Goal: Task Accomplishment & Management: Use online tool/utility

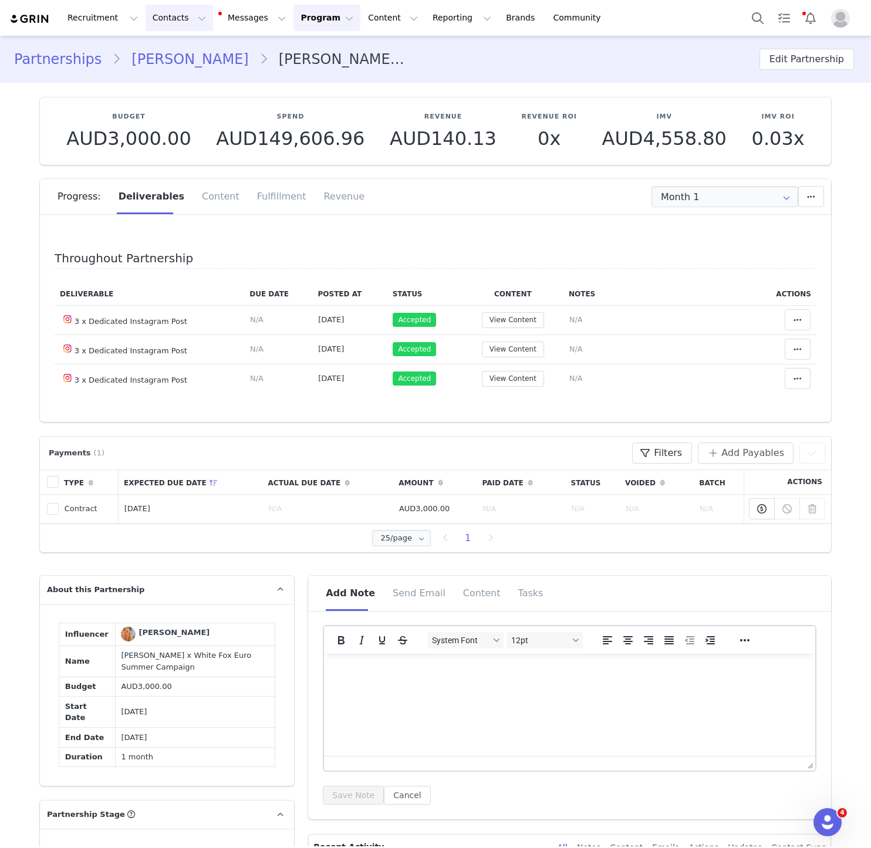
click at [177, 23] on button "Contacts Contacts" at bounding box center [180, 18] width 68 height 26
click at [173, 51] on p "Creators" at bounding box center [164, 52] width 35 height 12
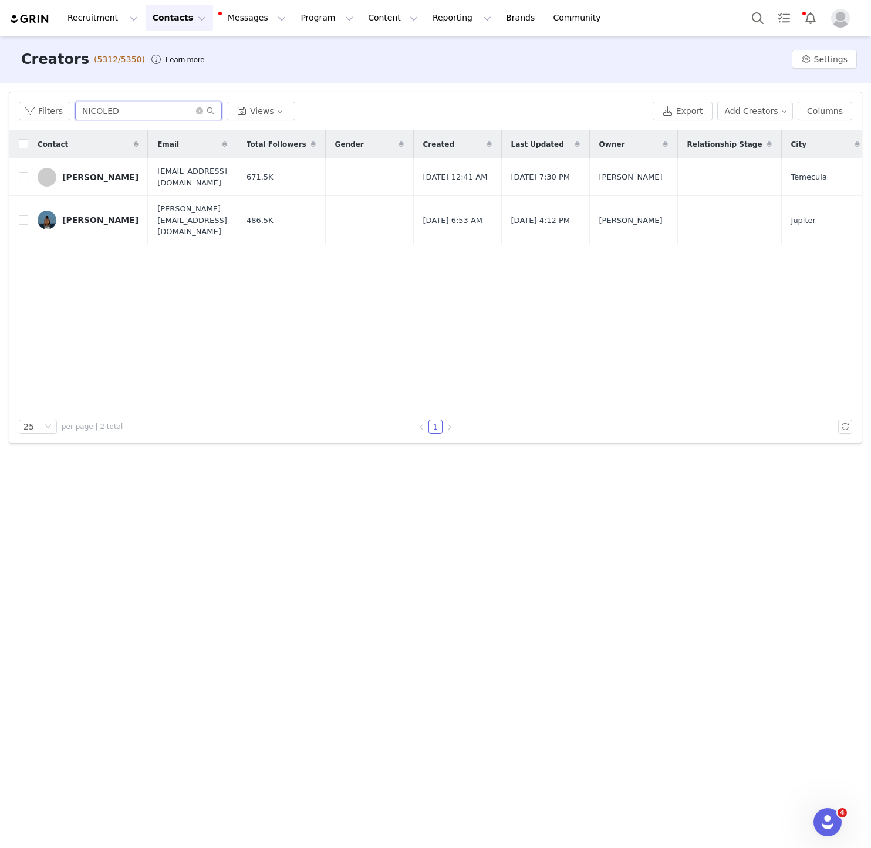
click at [115, 114] on input "NICOLED" at bounding box center [148, 111] width 147 height 19
type input "SOFIAV"
click at [88, 181] on link "[PERSON_NAME]" at bounding box center [88, 177] width 101 height 19
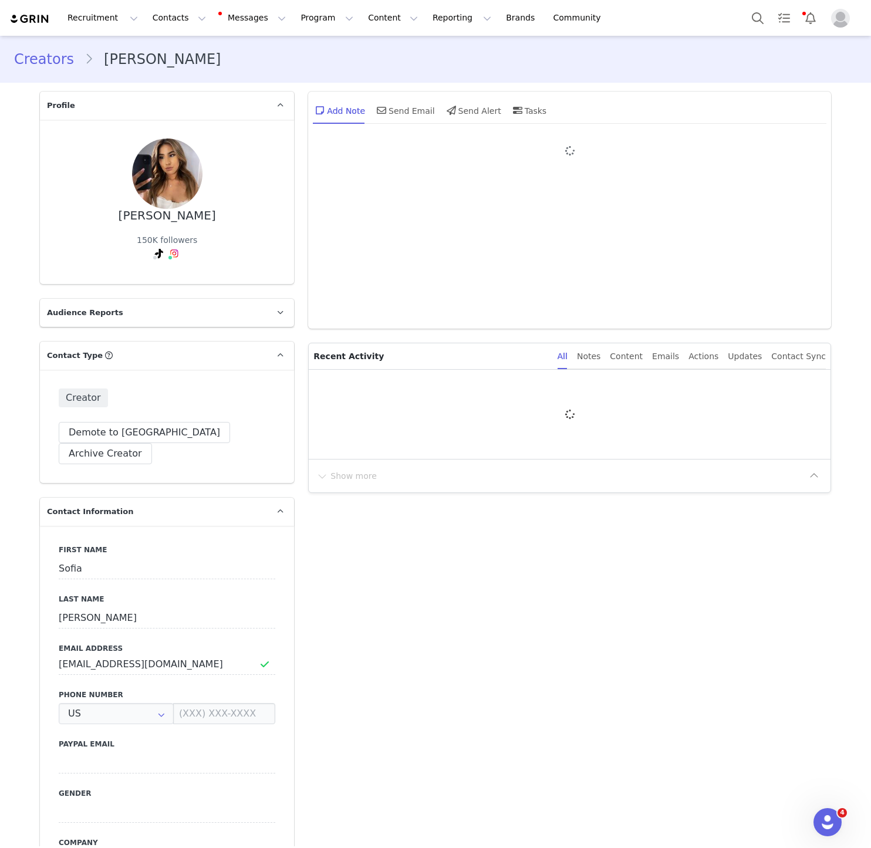
type input "+1 ([GEOGRAPHIC_DATA])"
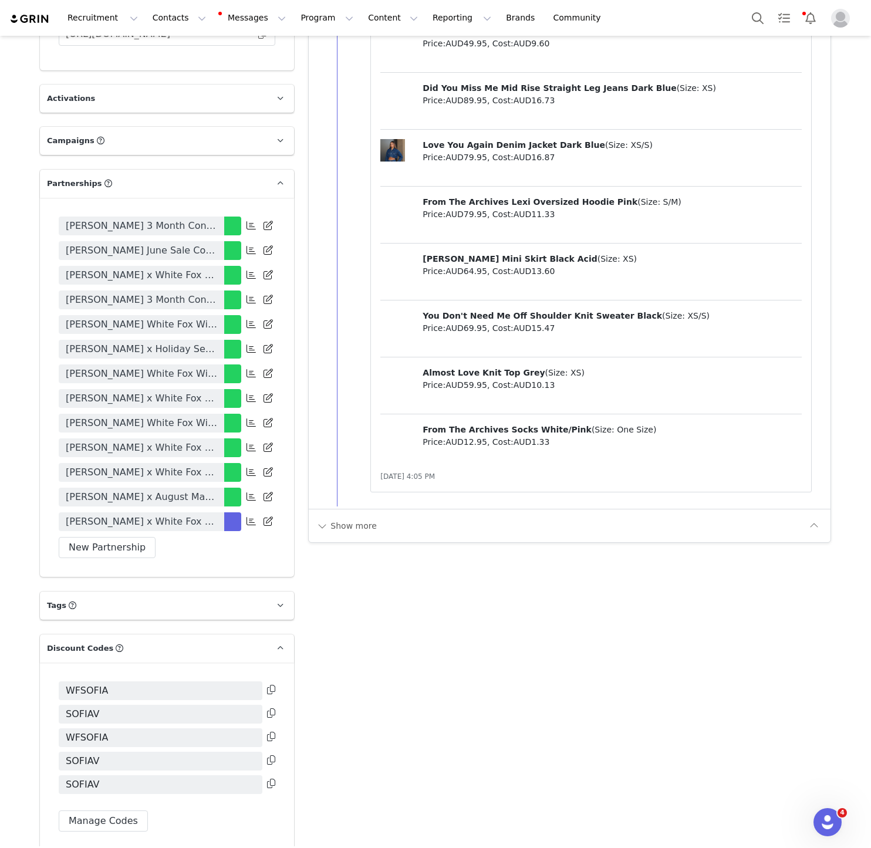
scroll to position [2166, 0]
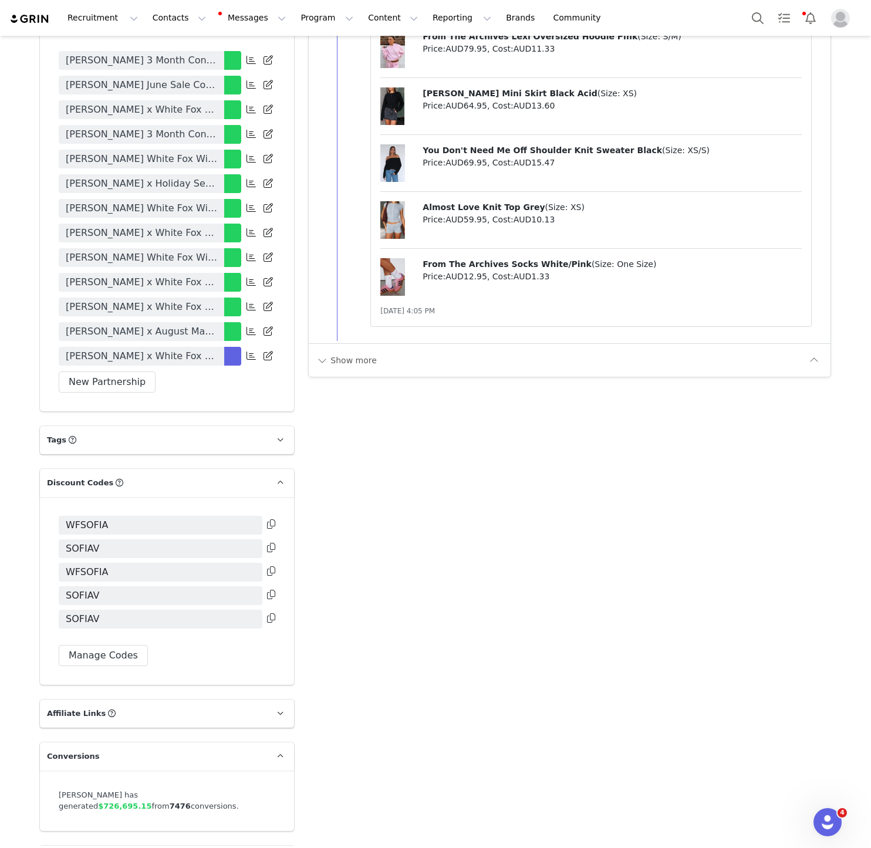
click at [109, 635] on div "WFSOFIA SOFIAV WFSOFIA SOFIAV SOFIAV Manage Codes" at bounding box center [167, 591] width 254 height 188
click at [109, 645] on button "Manage Codes" at bounding box center [103, 655] width 89 height 21
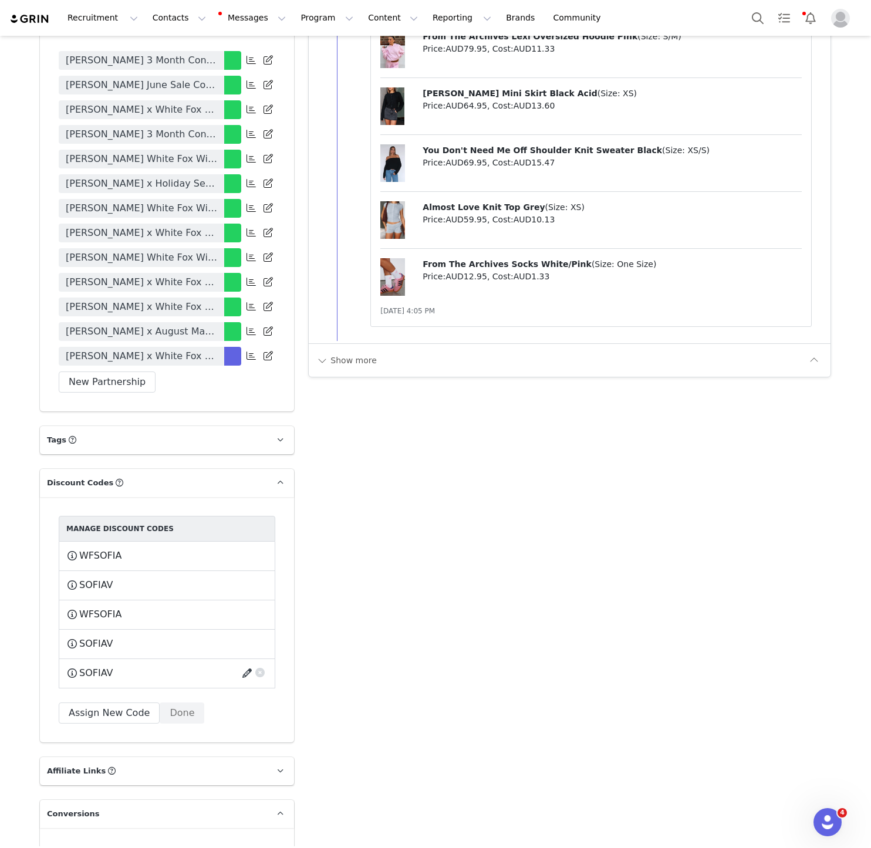
click at [246, 664] on button "button" at bounding box center [249, 673] width 16 height 19
click at [82, 716] on link "Show Dates" at bounding box center [94, 721] width 56 height 11
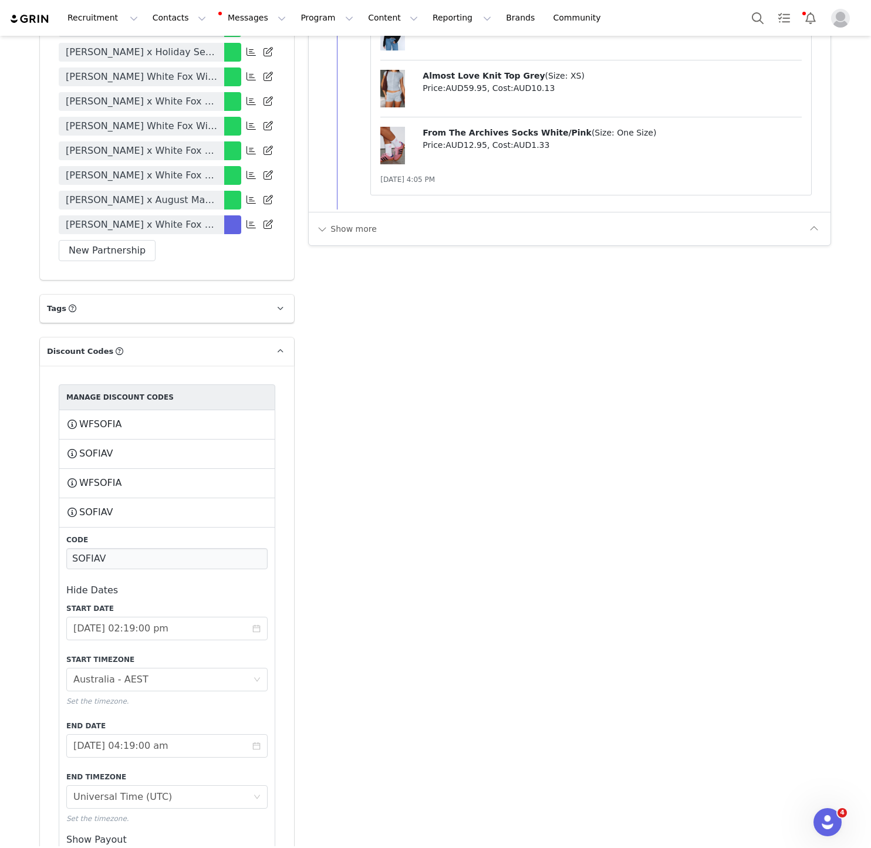
scroll to position [2319, 0]
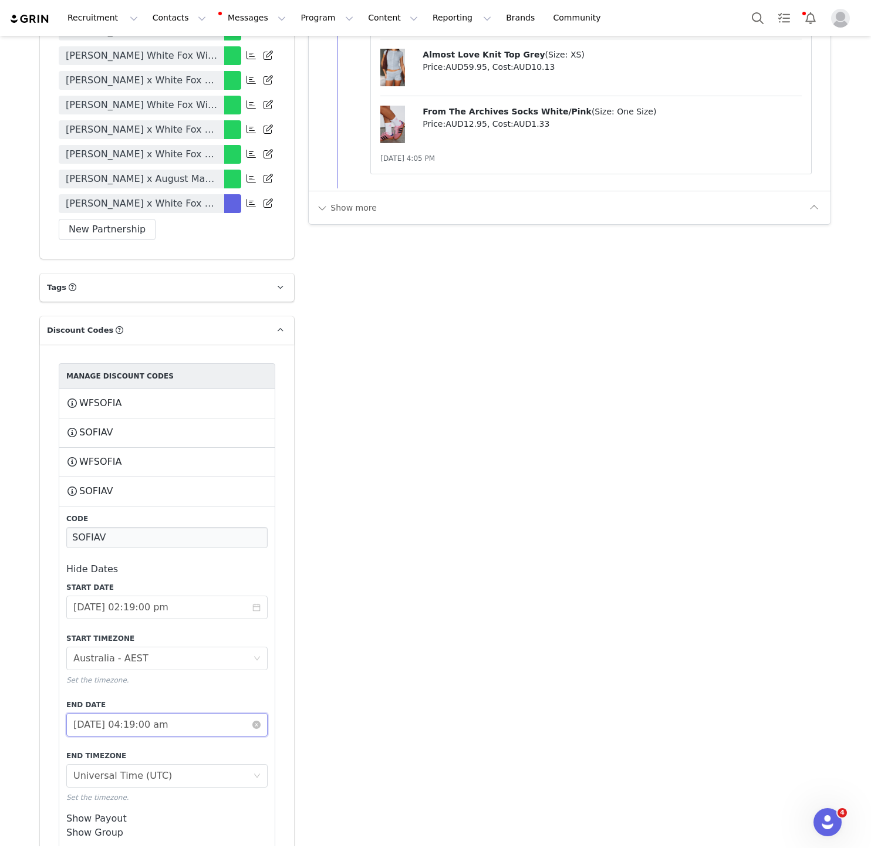
click at [83, 713] on input "[DATE] 04:19:00 am" at bounding box center [166, 724] width 201 height 23
click at [243, 591] on div "Start Date [DATE] 02:19:00 pm Start Timezone Timezone [GEOGRAPHIC_DATA] - AEST …" at bounding box center [166, 692] width 201 height 221
click at [242, 482] on button "button" at bounding box center [249, 491] width 16 height 19
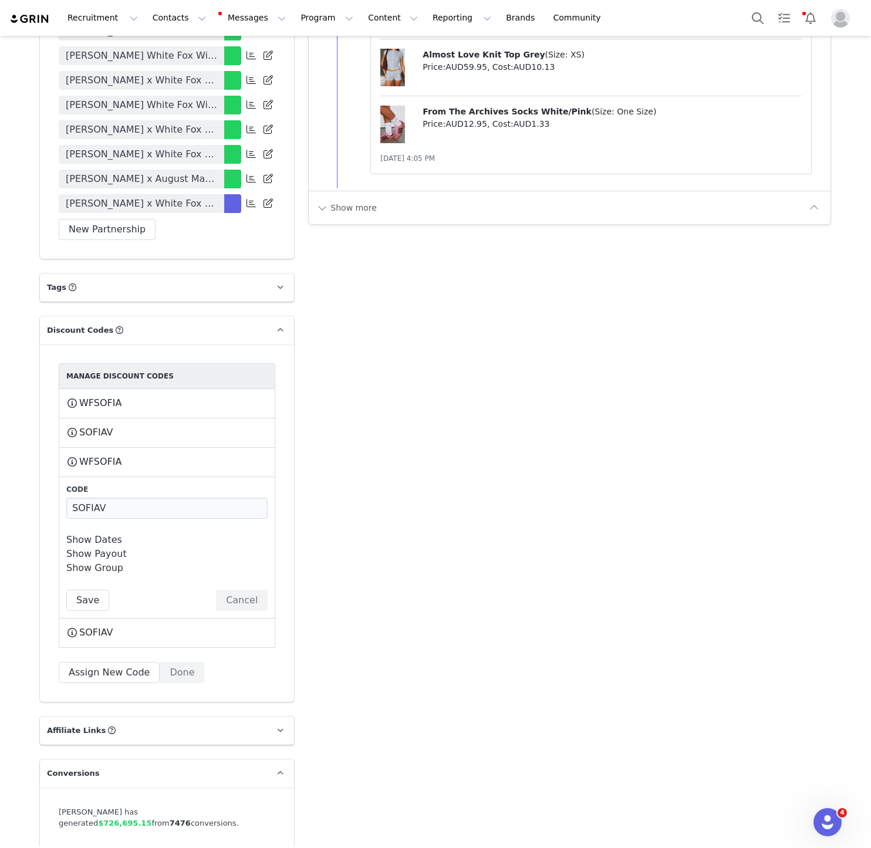
click at [83, 534] on link "Show Dates" at bounding box center [94, 539] width 56 height 11
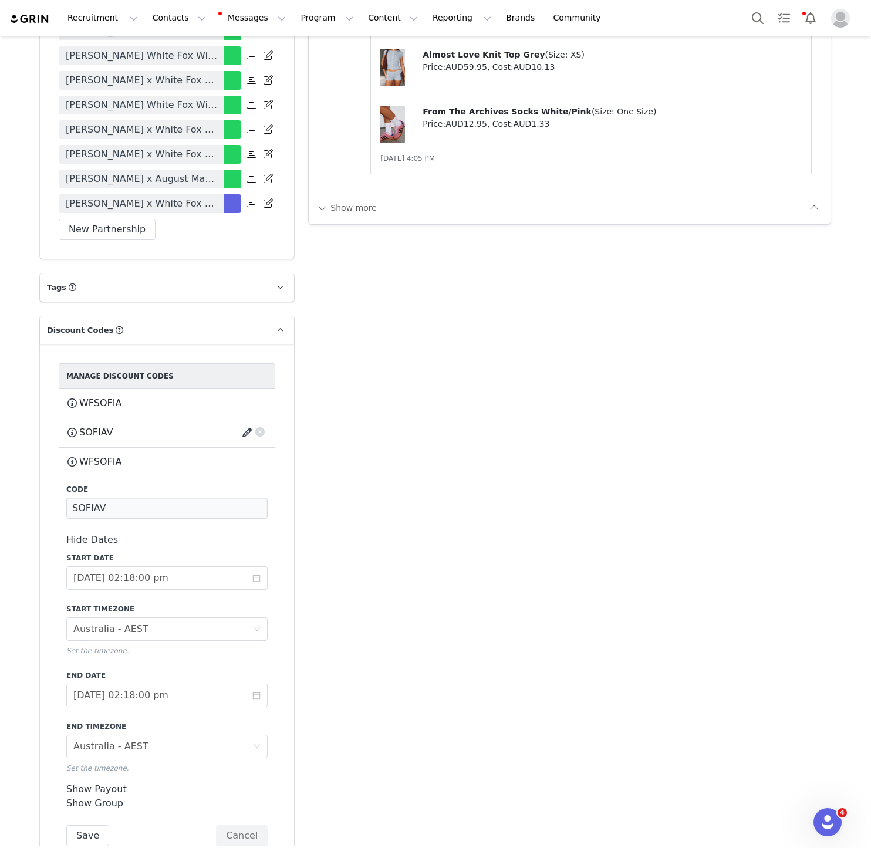
click at [244, 423] on button "button" at bounding box center [249, 432] width 16 height 19
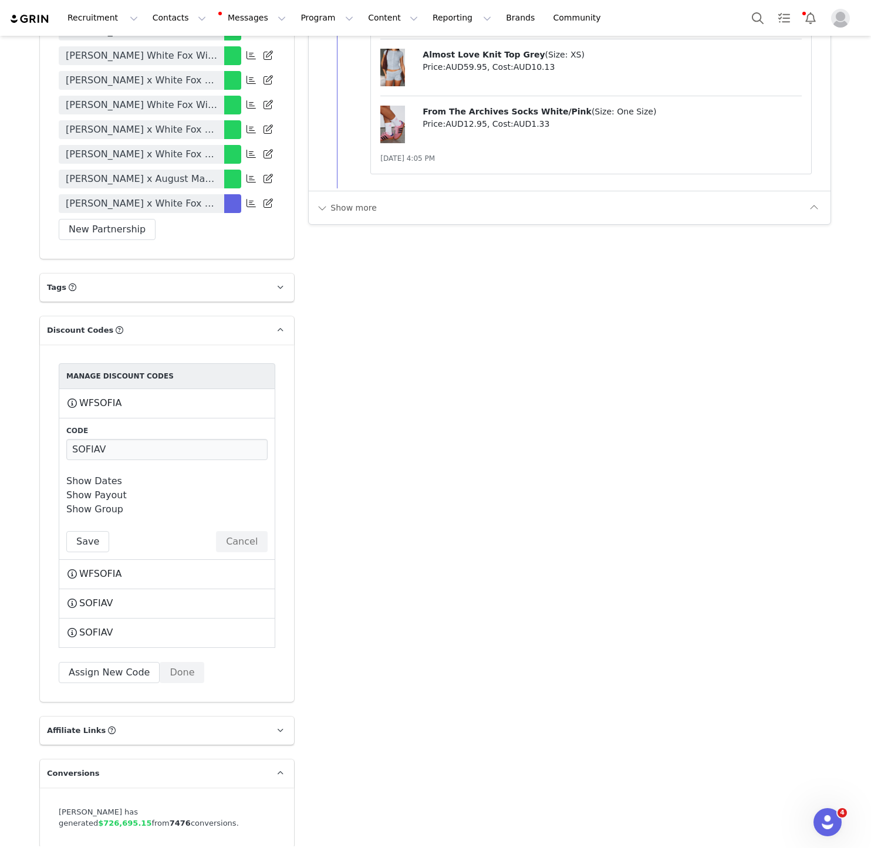
click at [90, 437] on div "Code SOFIAV Show Dates Start Date [DATE] 02:19:00 pm Start Timezone Timezone [G…" at bounding box center [166, 489] width 201 height 127
click at [90, 476] on link "Show Dates" at bounding box center [94, 481] width 56 height 11
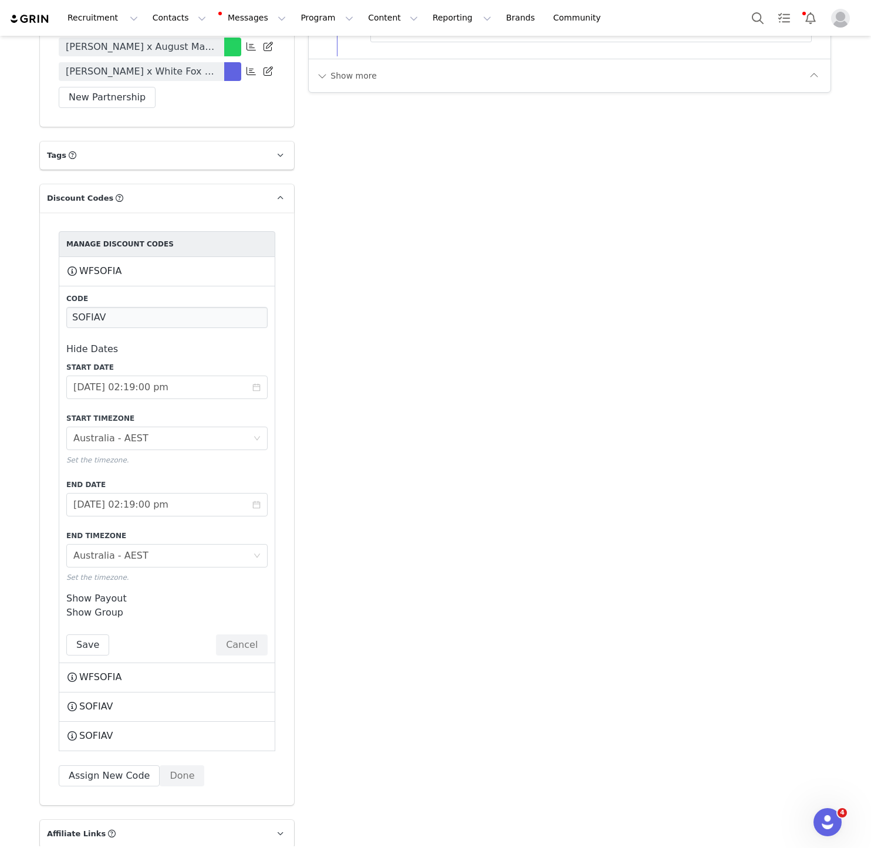
scroll to position [2453, 0]
click at [91, 491] on input "[DATE] 02:19:00 pm" at bounding box center [166, 502] width 201 height 23
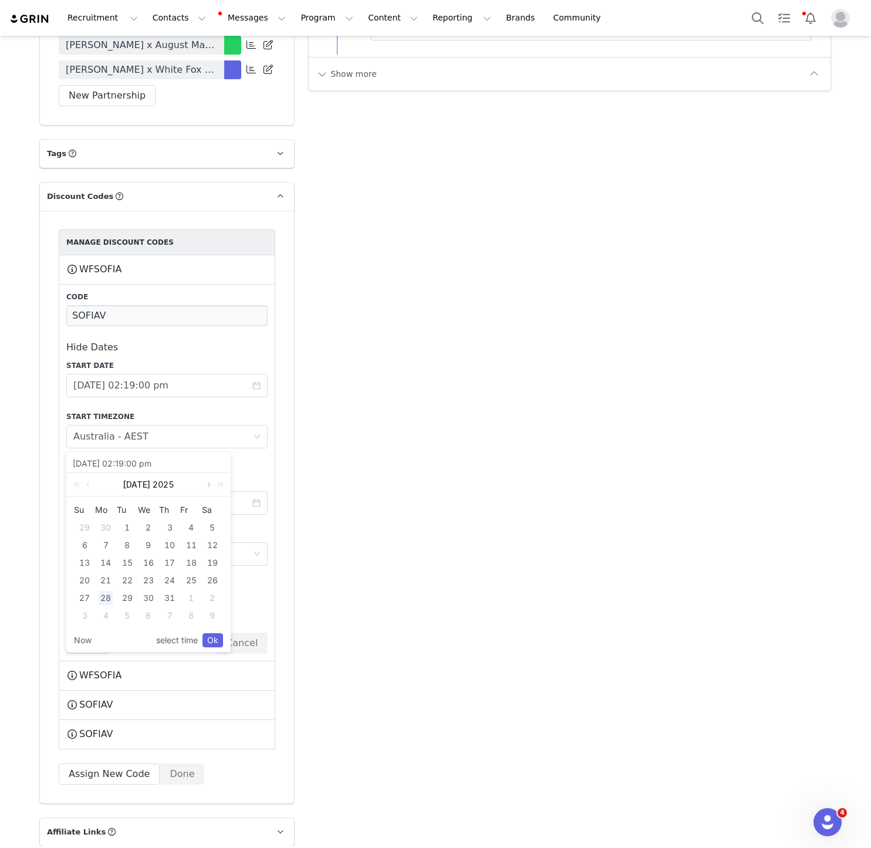
click at [203, 482] on link at bounding box center [208, 484] width 11 height 23
click at [217, 482] on link at bounding box center [218, 484] width 15 height 23
click at [210, 638] on link "Ok" at bounding box center [213, 640] width 21 height 14
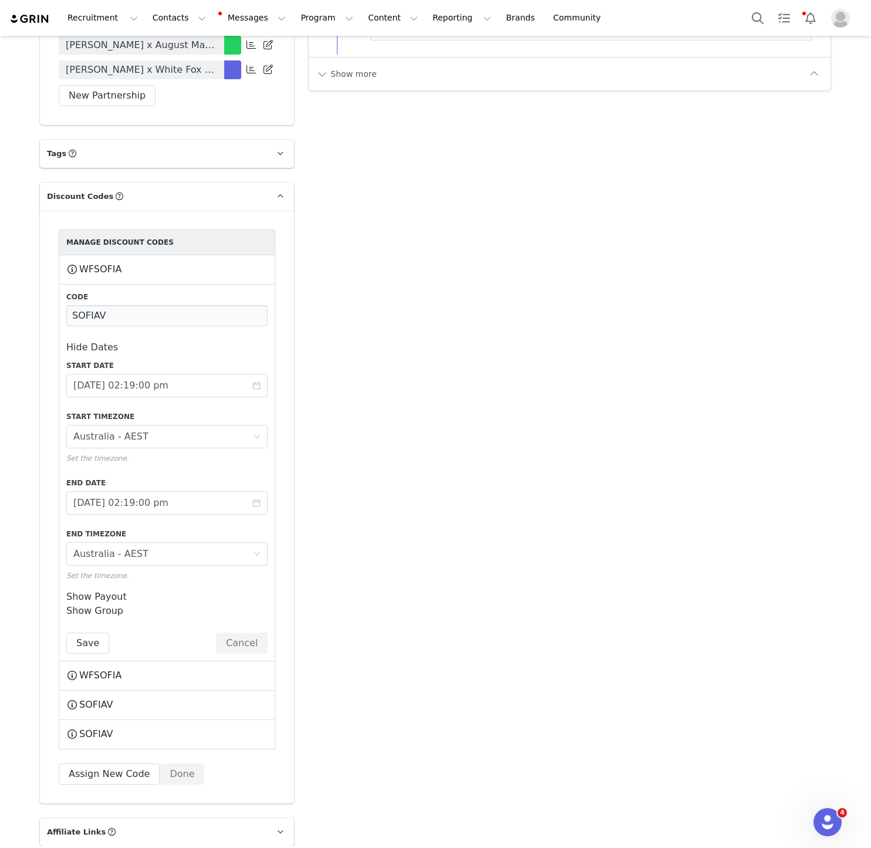
click at [61, 597] on div "Code SOFIAV Hide Dates Start Date [DATE] 02:19:00 pm Start Timezone Timezone [G…" at bounding box center [167, 473] width 217 height 377
click at [70, 633] on button "Save" at bounding box center [87, 643] width 43 height 21
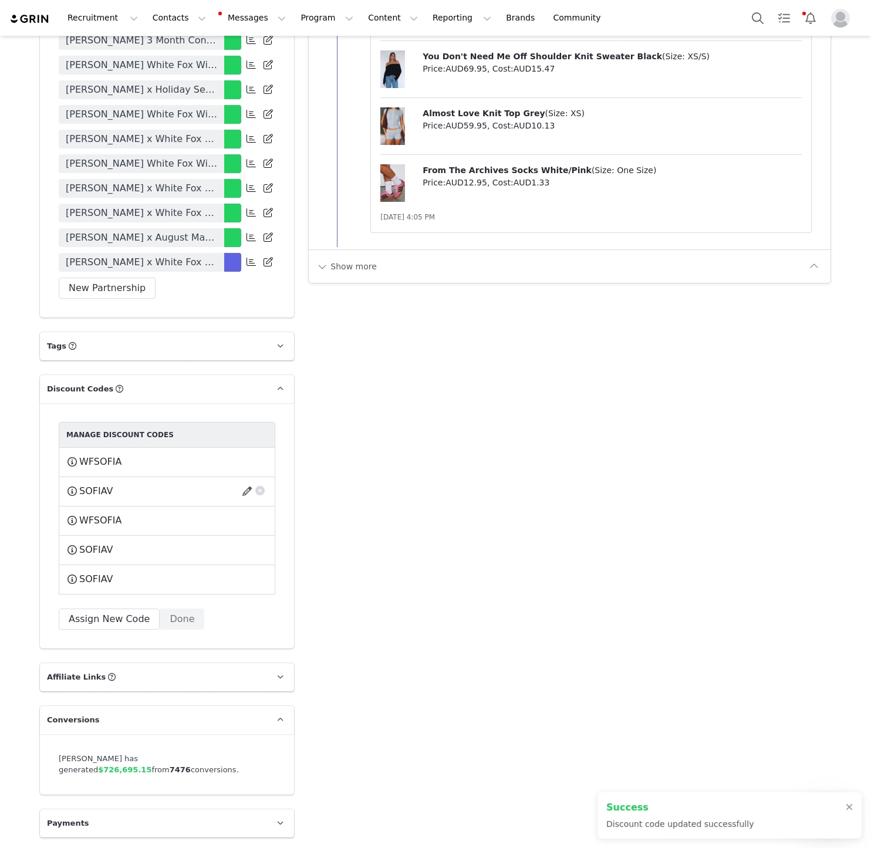
scroll to position [2221, 0]
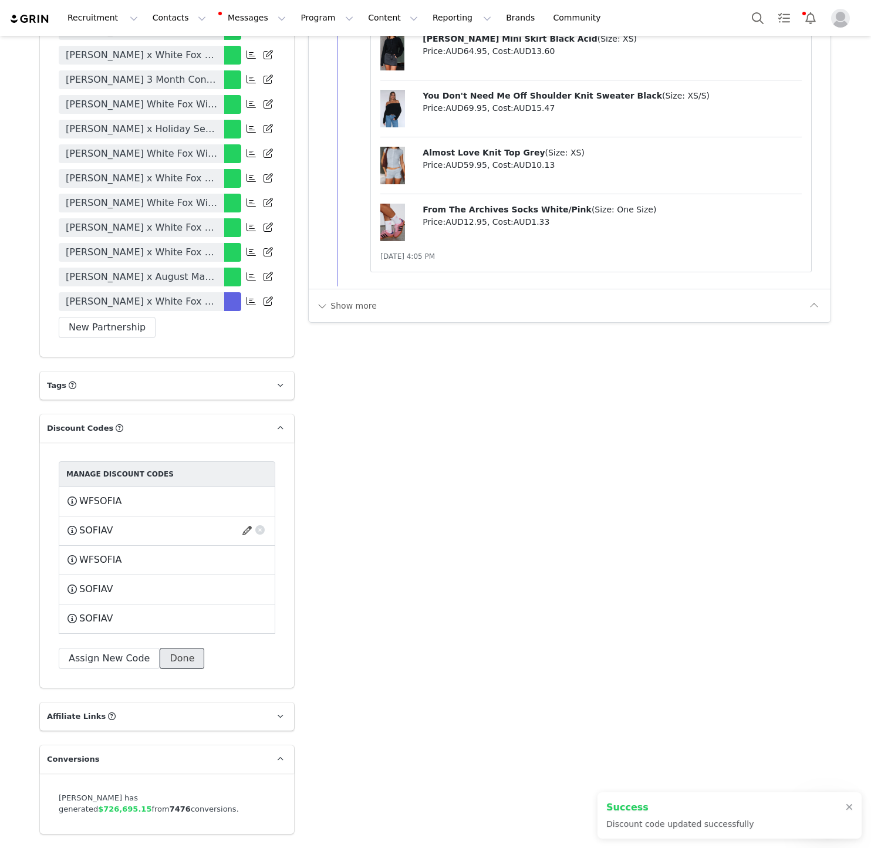
click at [179, 648] on button "Done" at bounding box center [182, 658] width 45 height 21
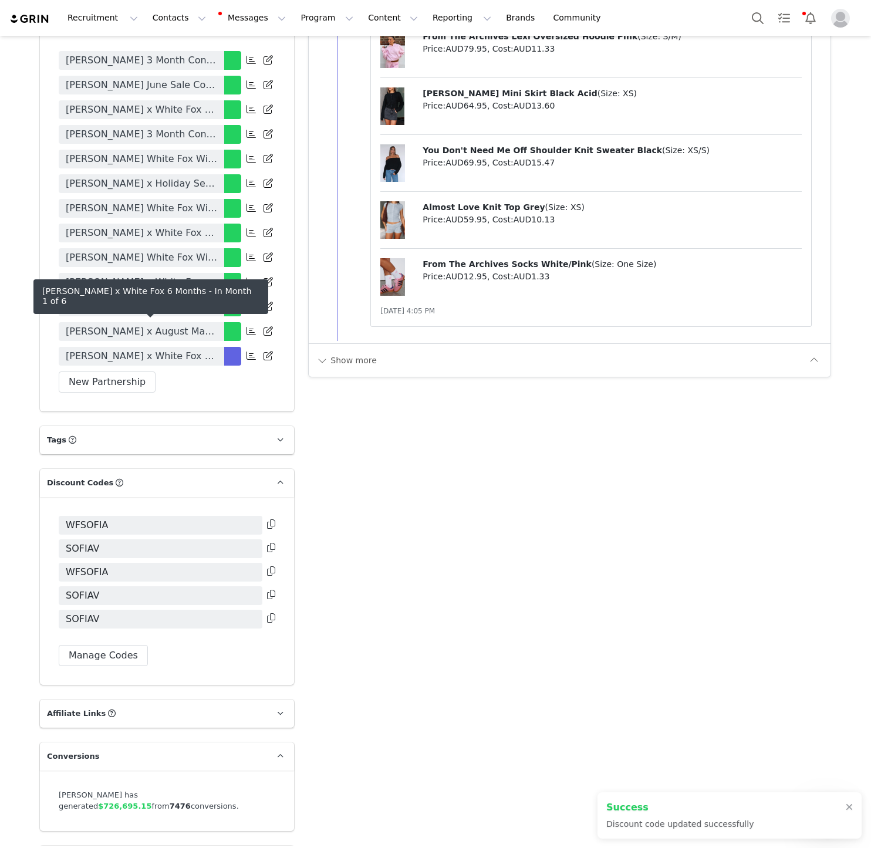
click at [193, 349] on span "[PERSON_NAME] x White Fox 6 Months" at bounding box center [141, 356] width 151 height 14
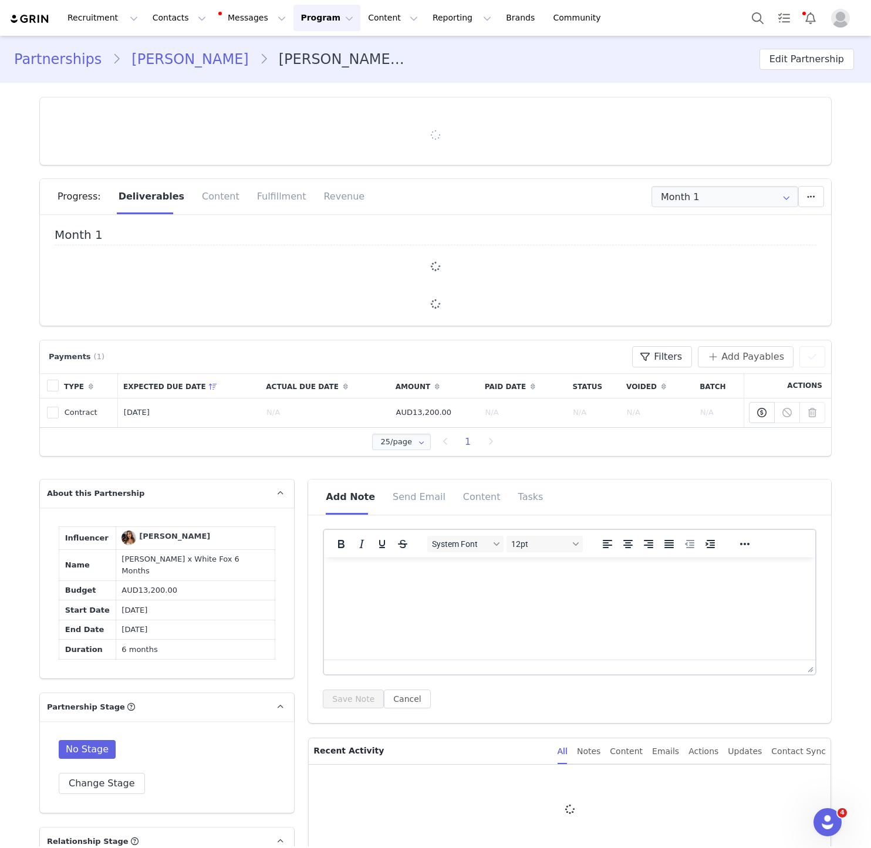
type input "+1 ([GEOGRAPHIC_DATA])"
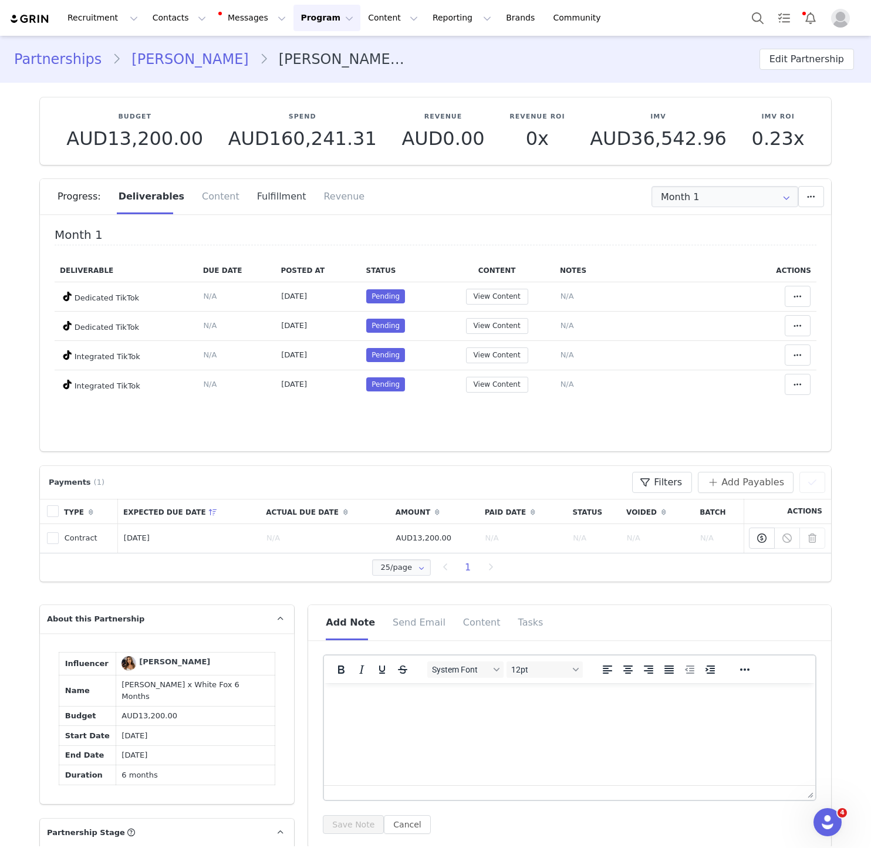
click at [248, 208] on div "Fulfillment" at bounding box center [281, 196] width 67 height 35
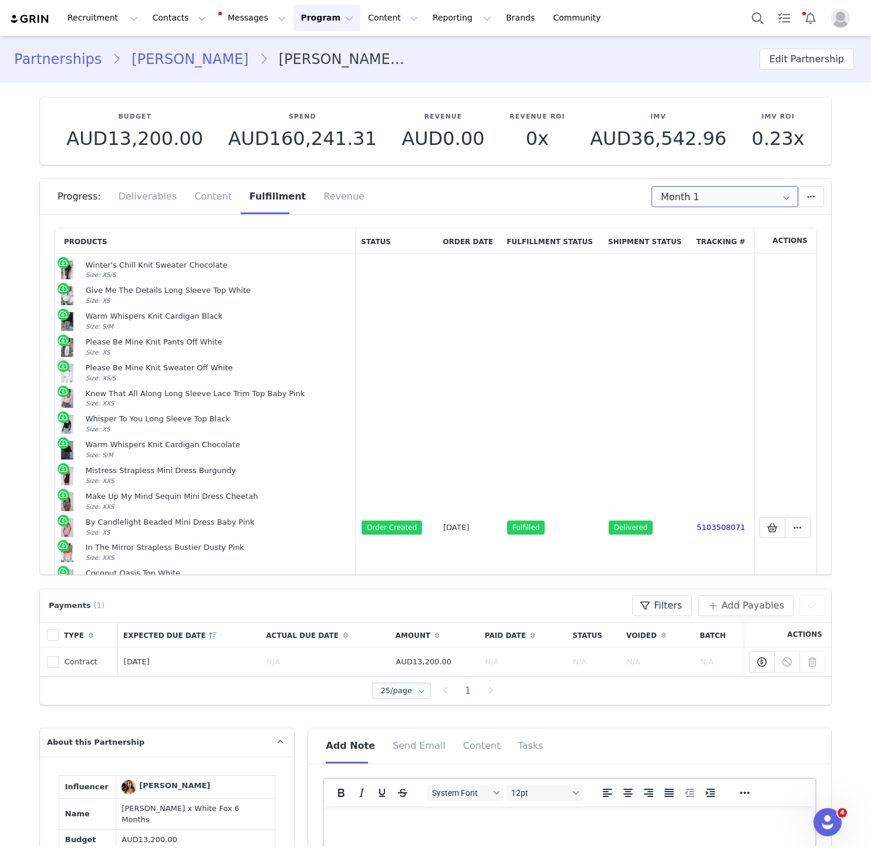
click at [681, 200] on input "Month 1" at bounding box center [725, 196] width 147 height 21
click at [676, 240] on span "Month 2" at bounding box center [680, 248] width 33 height 20
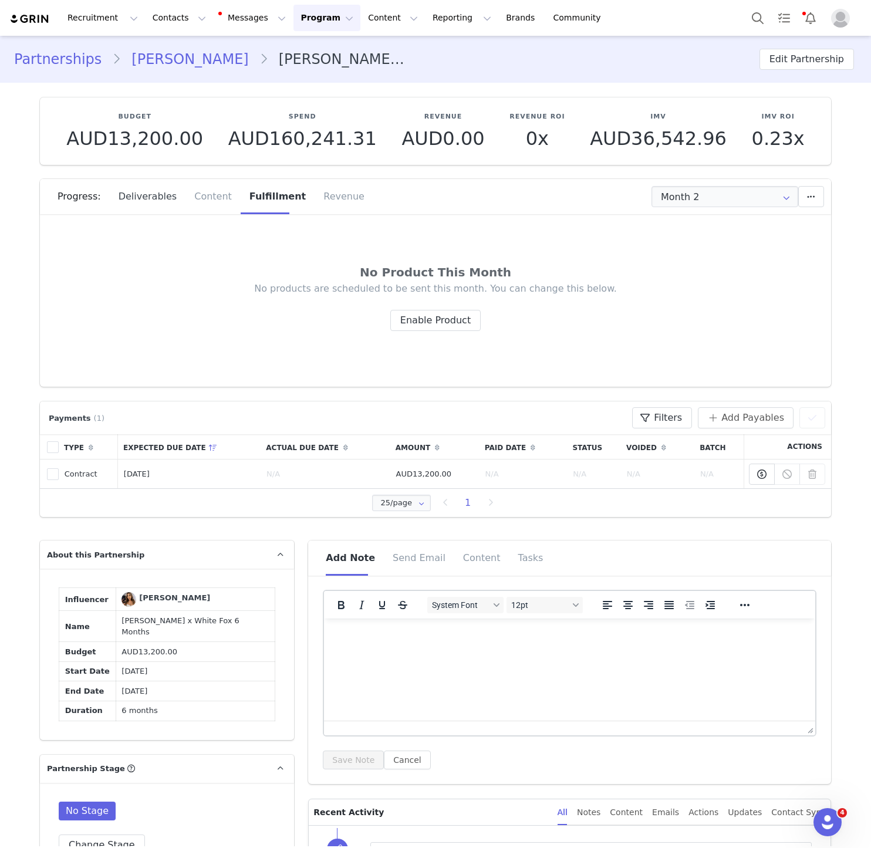
click at [127, 203] on div "Deliverables" at bounding box center [148, 196] width 76 height 35
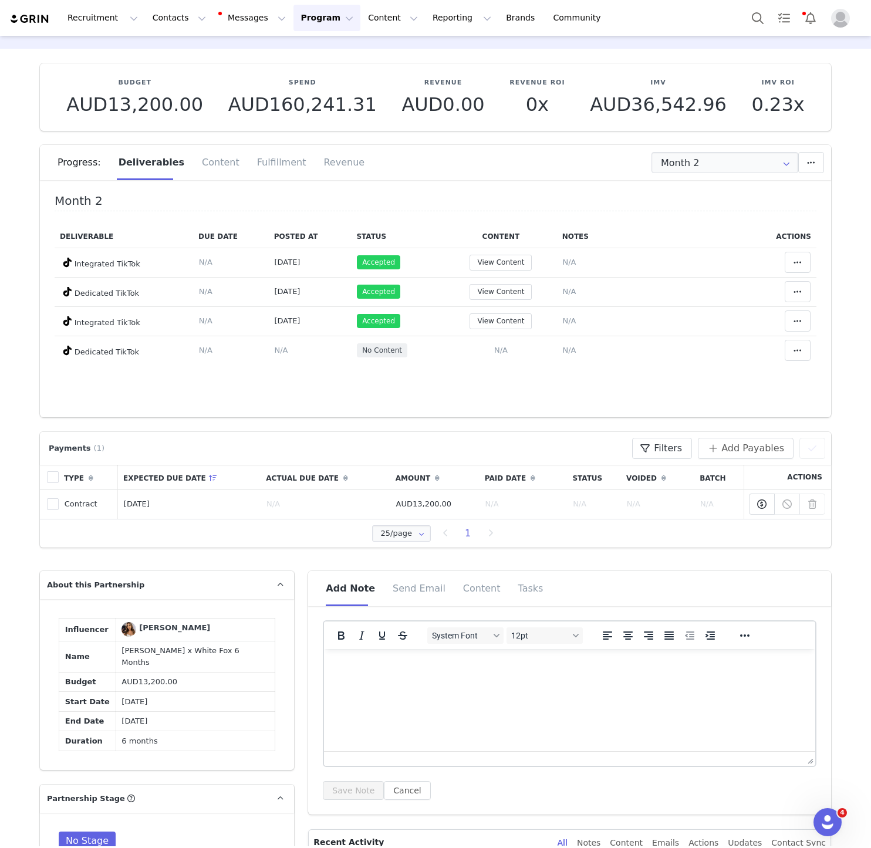
scroll to position [2, 0]
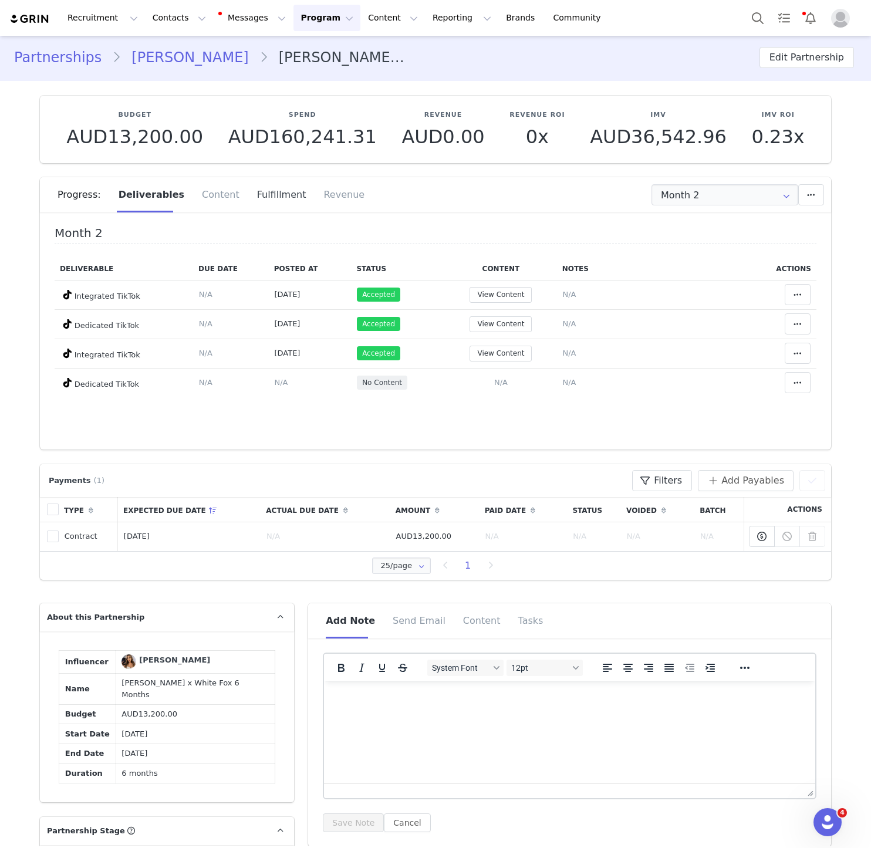
click at [270, 191] on div "Fulfillment" at bounding box center [281, 194] width 67 height 35
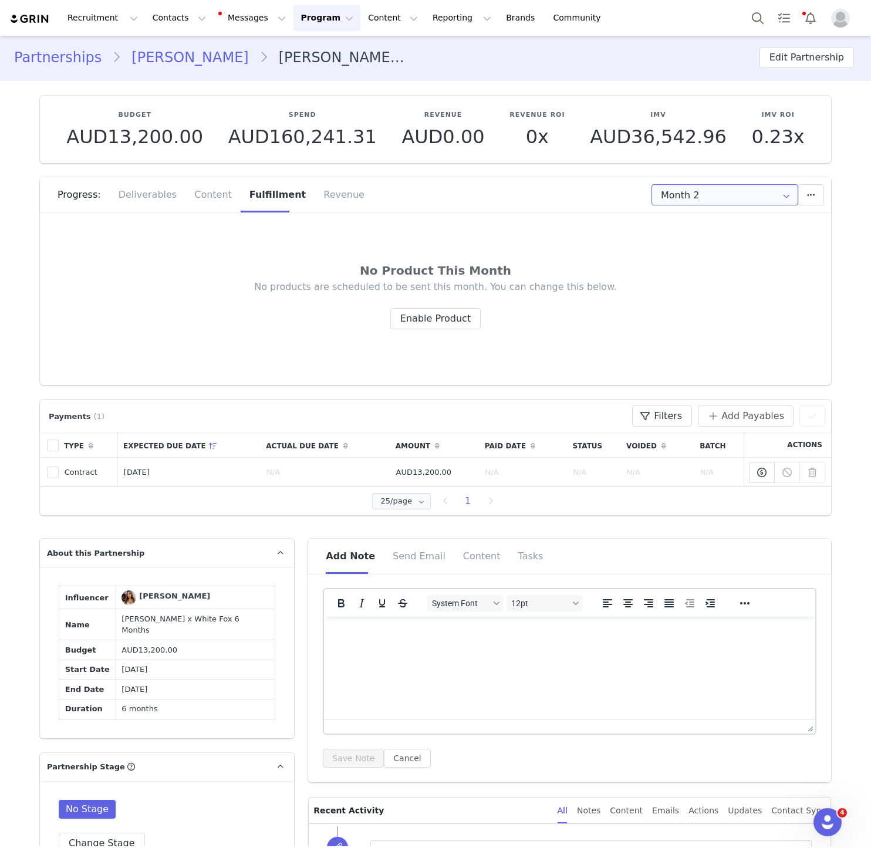
click at [661, 199] on input "Month 2" at bounding box center [725, 194] width 147 height 21
click at [679, 209] on div "Progress: Deliverables Content Fulfillment Revenue" at bounding box center [445, 194] width 774 height 35
click at [679, 221] on div "No Product This Month No products are scheduled to be sent this month. You can …" at bounding box center [435, 303] width 791 height 164
click at [678, 197] on input "Month 2" at bounding box center [725, 194] width 147 height 21
click at [680, 226] on span "Month 1" at bounding box center [680, 227] width 33 height 20
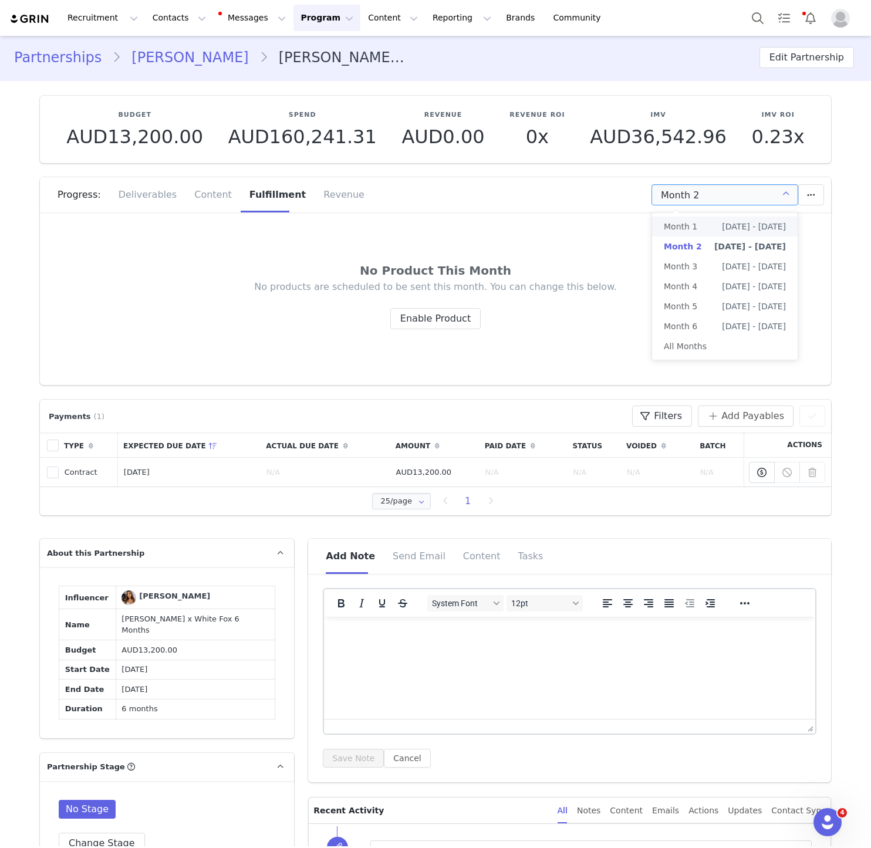
type input "Month 1"
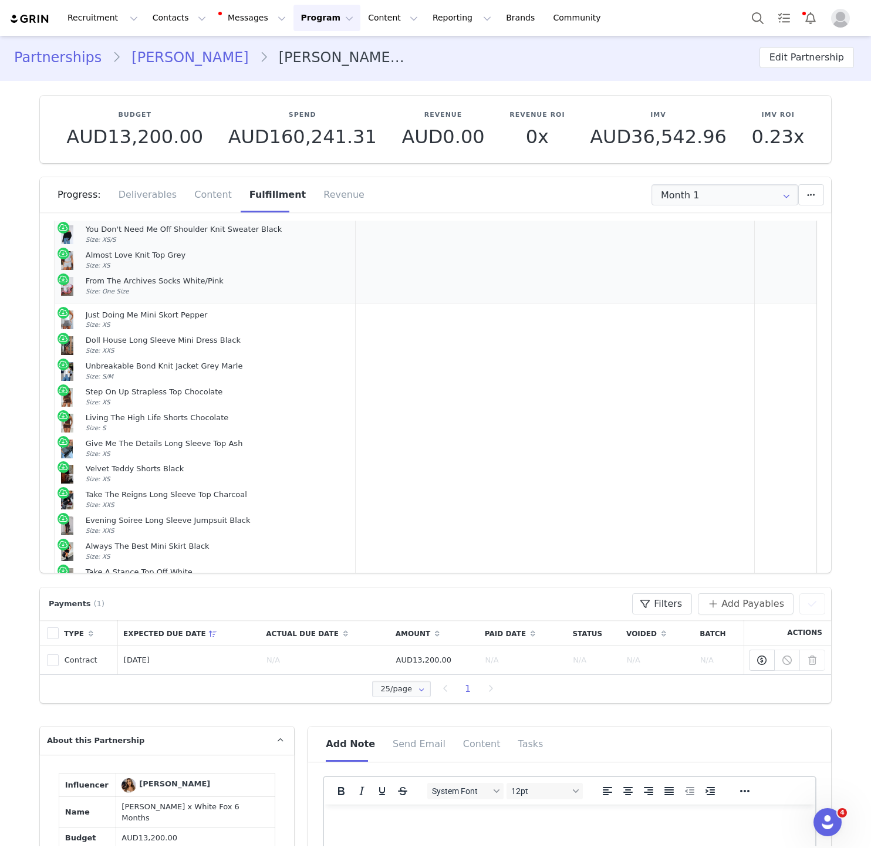
scroll to position [476, 0]
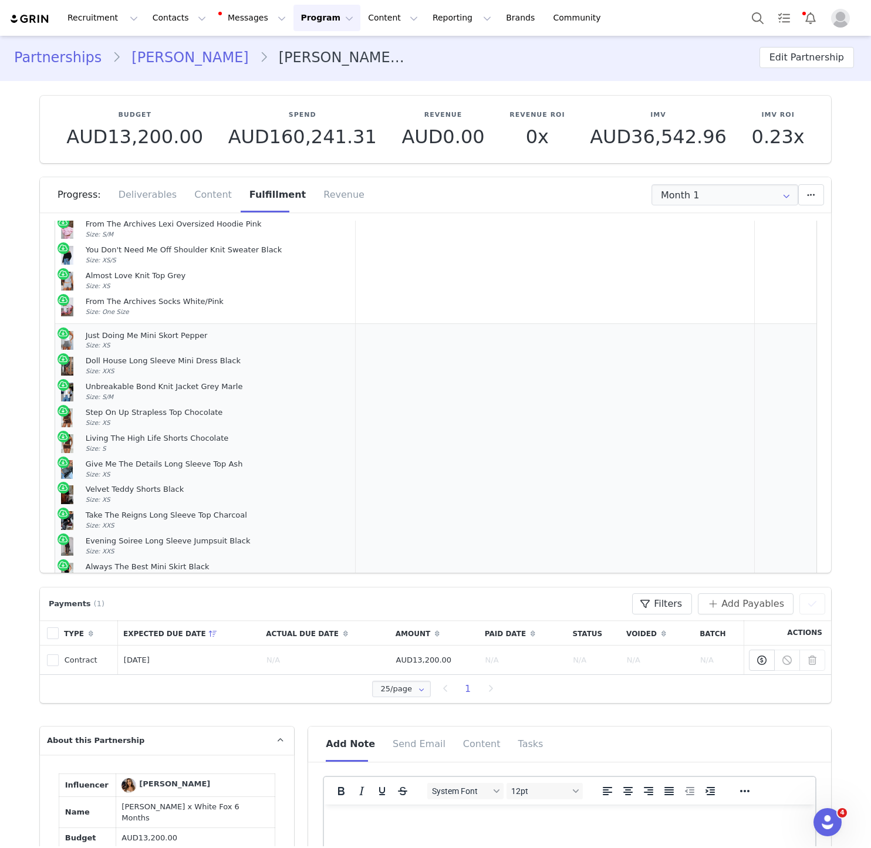
drag, startPoint x: 147, startPoint y: 542, endPoint x: 68, endPoint y: 338, distance: 219.7
click at [67, 339] on td "Just Doing Me Mini Skort Pepper Size: XS Doll House Long Sleeve Mini Dress Blac…" at bounding box center [205, 636] width 301 height 625
copy td "Lore Ipsum Do Sita Conse Adipis Elit: SE Doei Tempo Inci Utlabo Etdo Magna Aliq…"
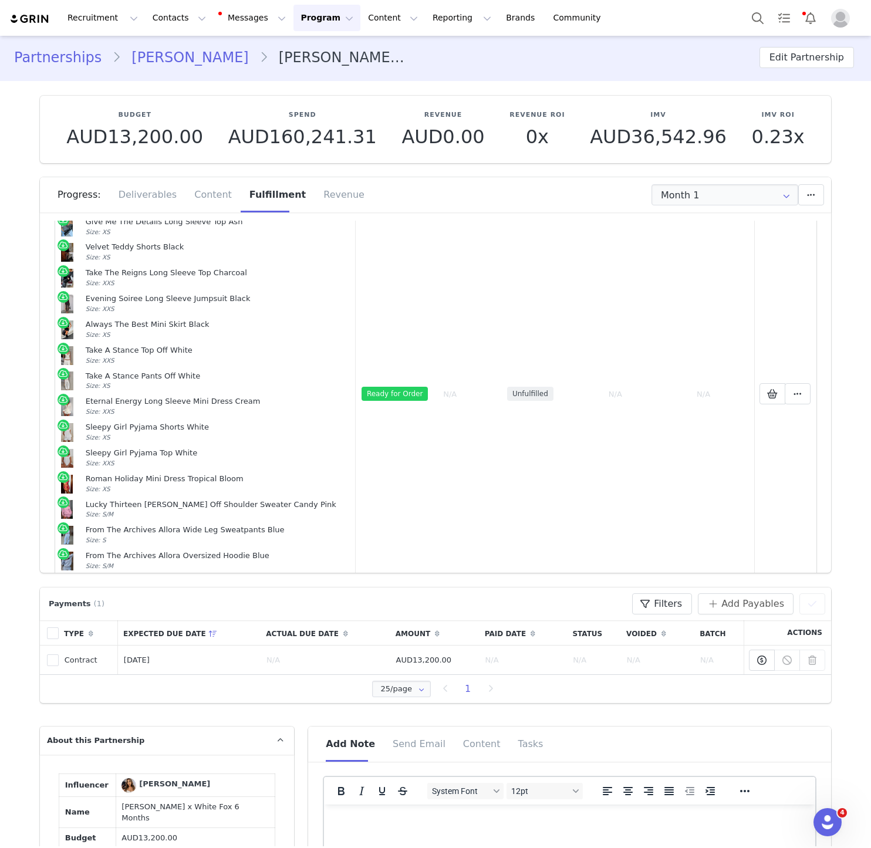
scroll to position [746, 0]
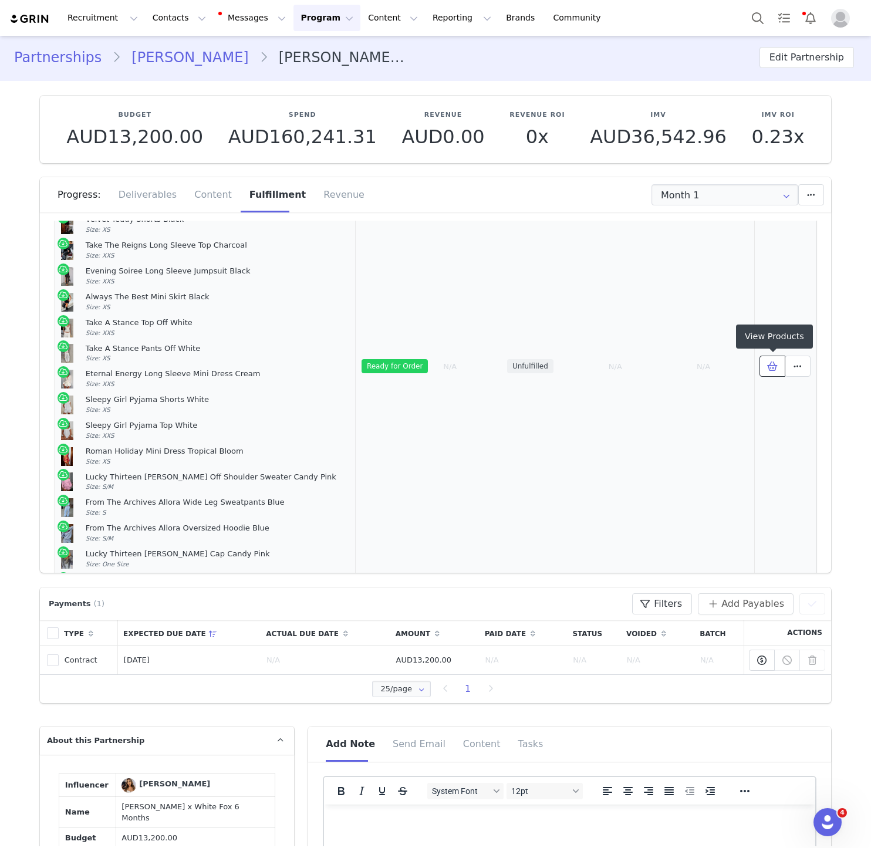
click at [777, 364] on icon at bounding box center [772, 366] width 11 height 9
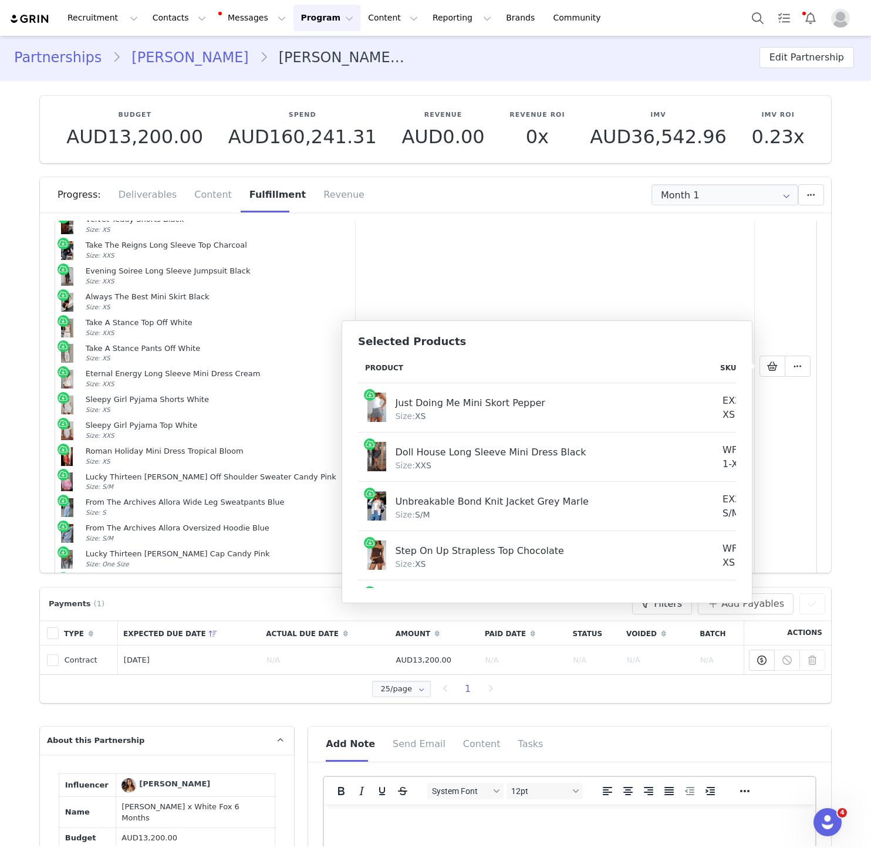
click at [713, 410] on td "EX2641-1-XS" at bounding box center [751, 407] width 77 height 49
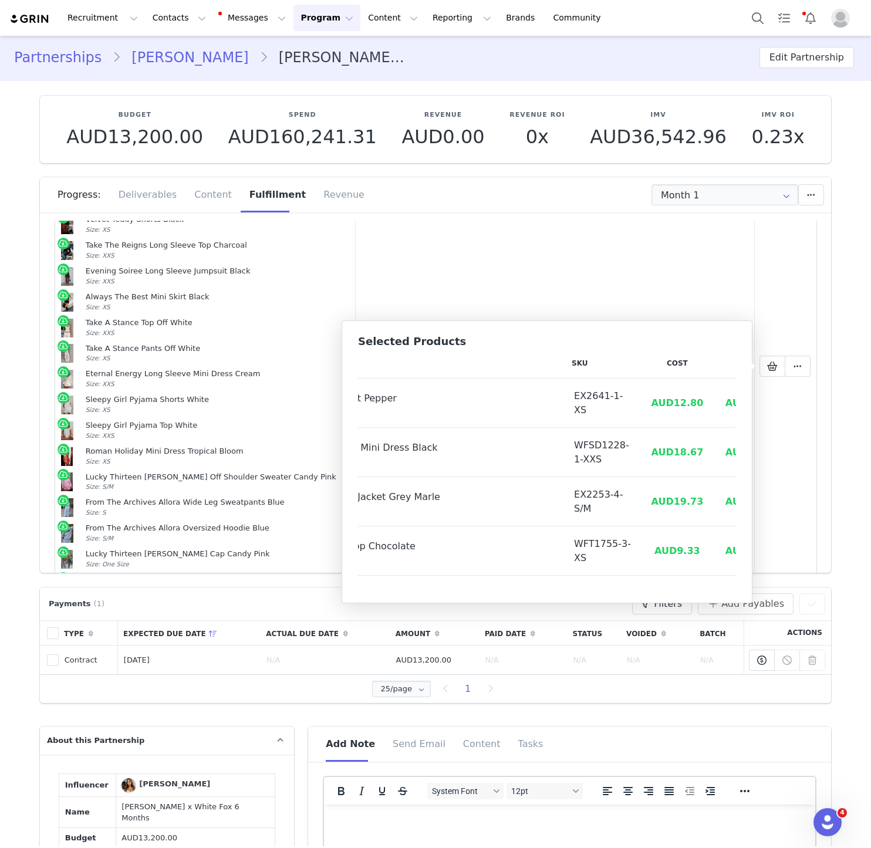
scroll to position [7, 149]
drag, startPoint x: 575, startPoint y: 393, endPoint x: 531, endPoint y: 392, distance: 43.5
click at [565, 393] on td "EX2641-1-XS" at bounding box center [603, 400] width 77 height 49
copy td "EX2641-1"
drag, startPoint x: 535, startPoint y: 460, endPoint x: 529, endPoint y: 444, distance: 17.1
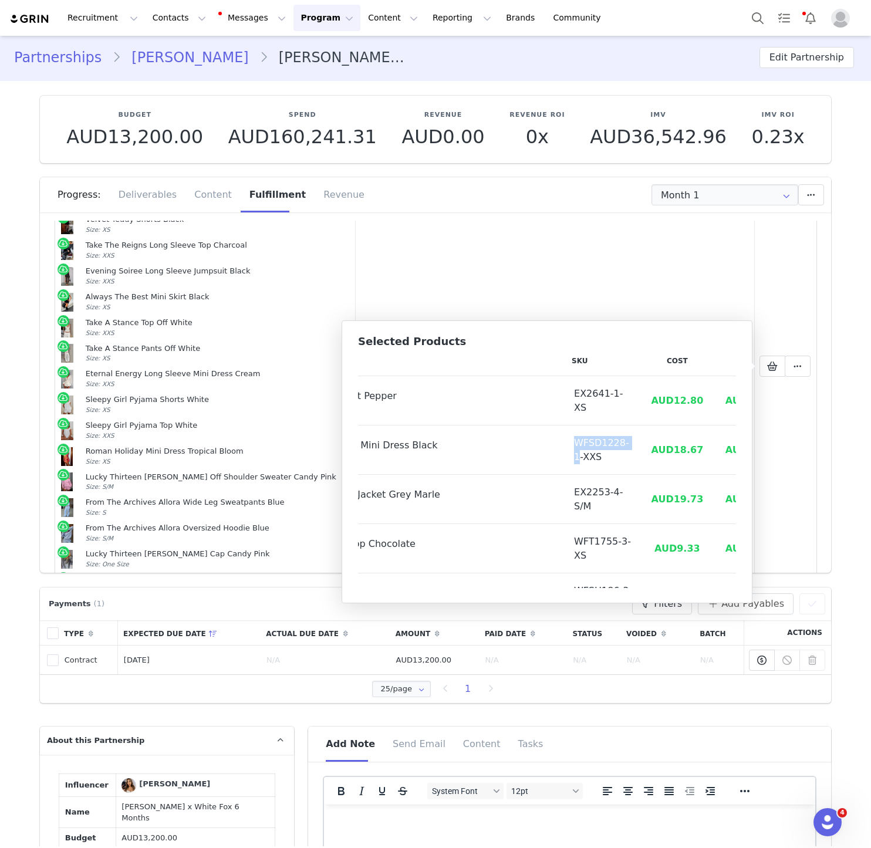
click at [565, 444] on td "WFSD1228-1-XXS" at bounding box center [603, 450] width 77 height 49
copy td "WFSD1228-1"
copy td "EX2253-4"
drag, startPoint x: 575, startPoint y: 491, endPoint x: 531, endPoint y: 491, distance: 44.6
click at [565, 491] on td "EX2253-4-S/M" at bounding box center [603, 499] width 77 height 49
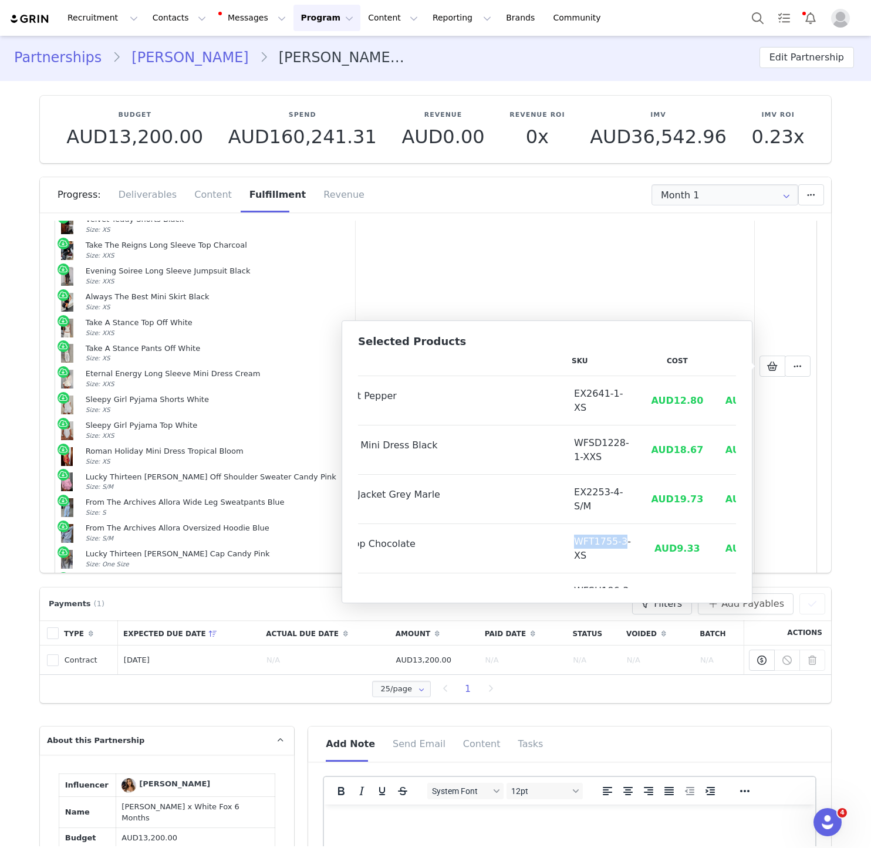
drag, startPoint x: 537, startPoint y: 557, endPoint x: 531, endPoint y: 545, distance: 12.6
click at [565, 545] on td "WFT1755-3-XS" at bounding box center [603, 548] width 77 height 49
copy td "WFT1755-3"
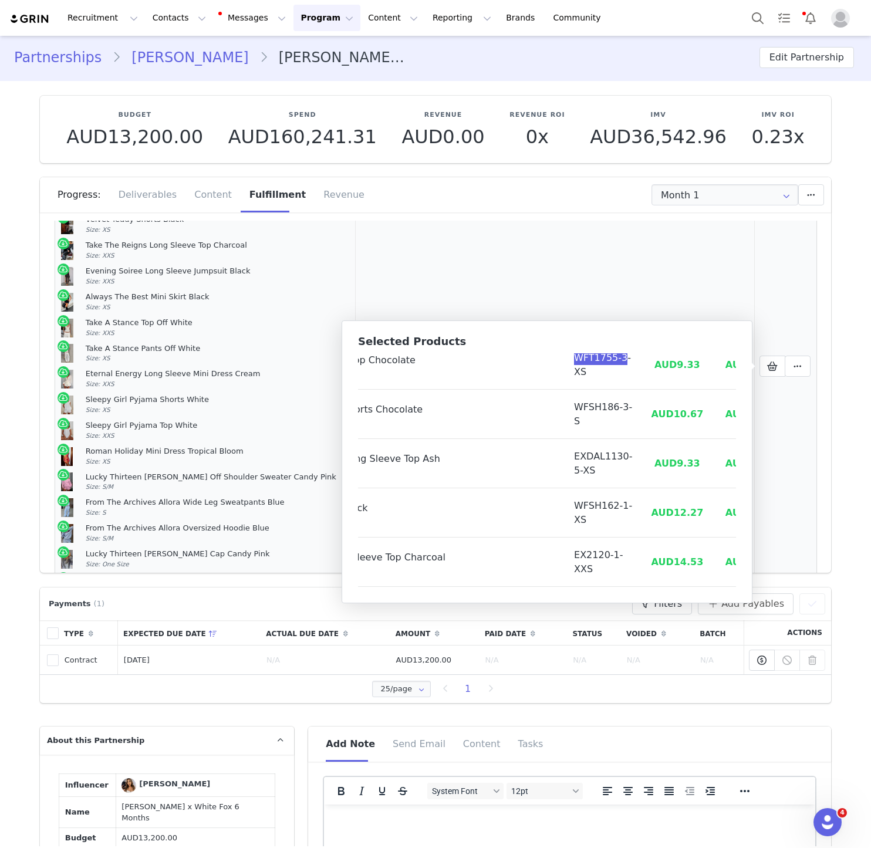
scroll to position [205, 149]
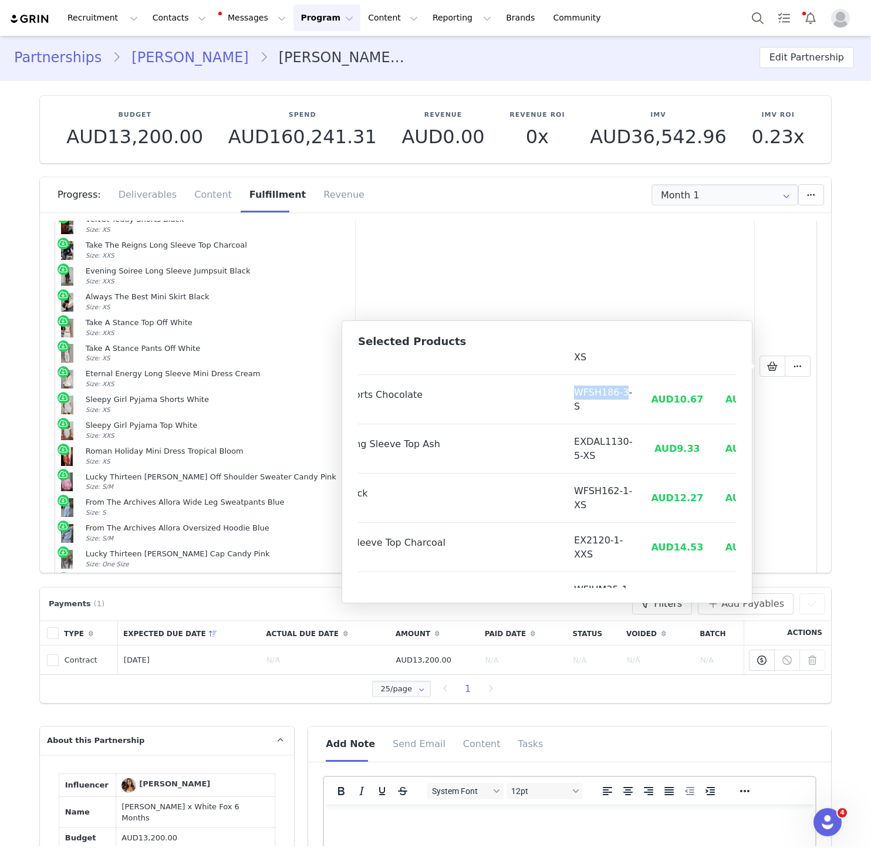
drag, startPoint x: 536, startPoint y: 406, endPoint x: 532, endPoint y: 393, distance: 13.6
click at [565, 393] on td "WFSH186-3-S" at bounding box center [603, 399] width 77 height 49
copy td "WFSH186-3"
drag, startPoint x: 535, startPoint y: 455, endPoint x: 529, endPoint y: 440, distance: 16.0
click at [565, 440] on td "EXDAL1130-5-XS" at bounding box center [603, 448] width 77 height 49
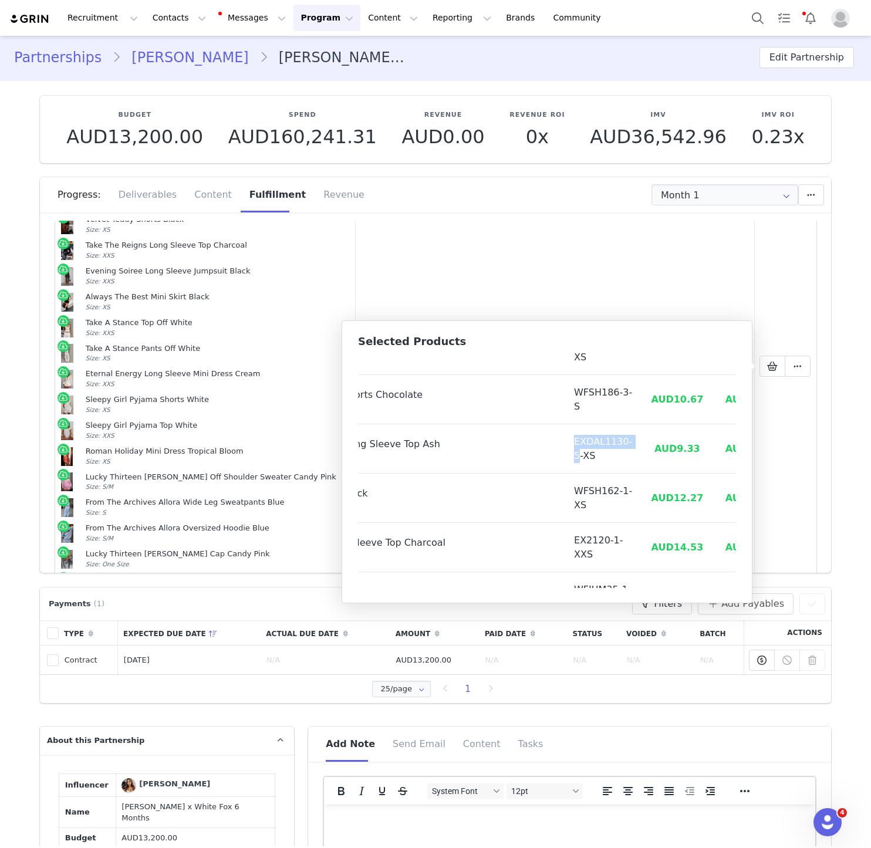
copy td "EXDAL1130-5"
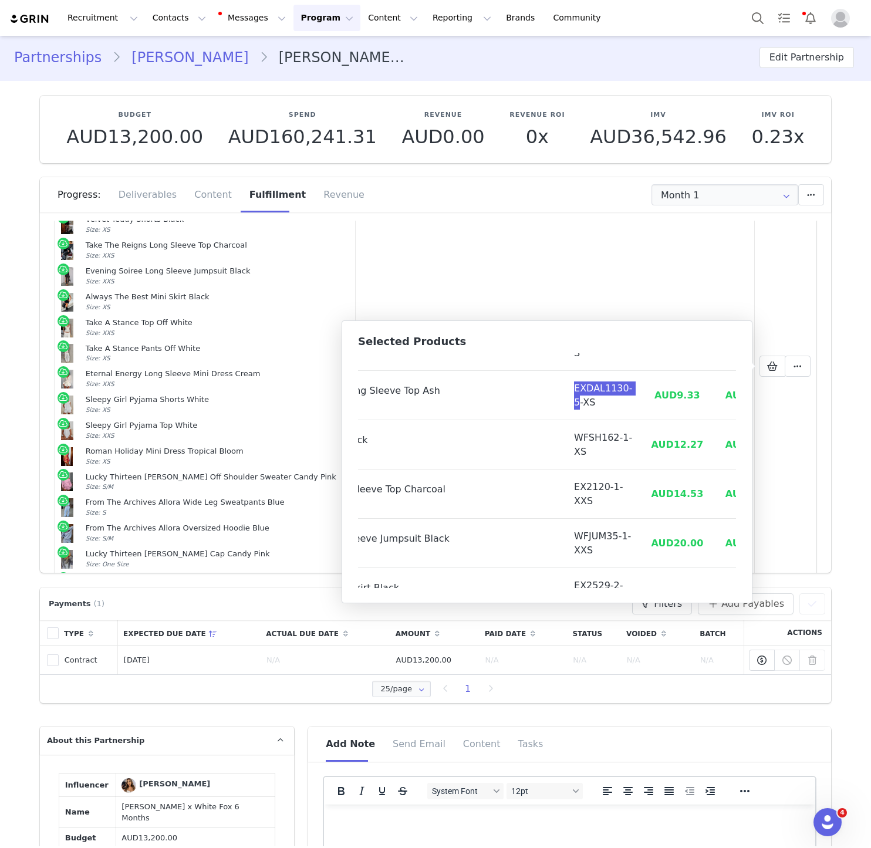
scroll to position [281, 149]
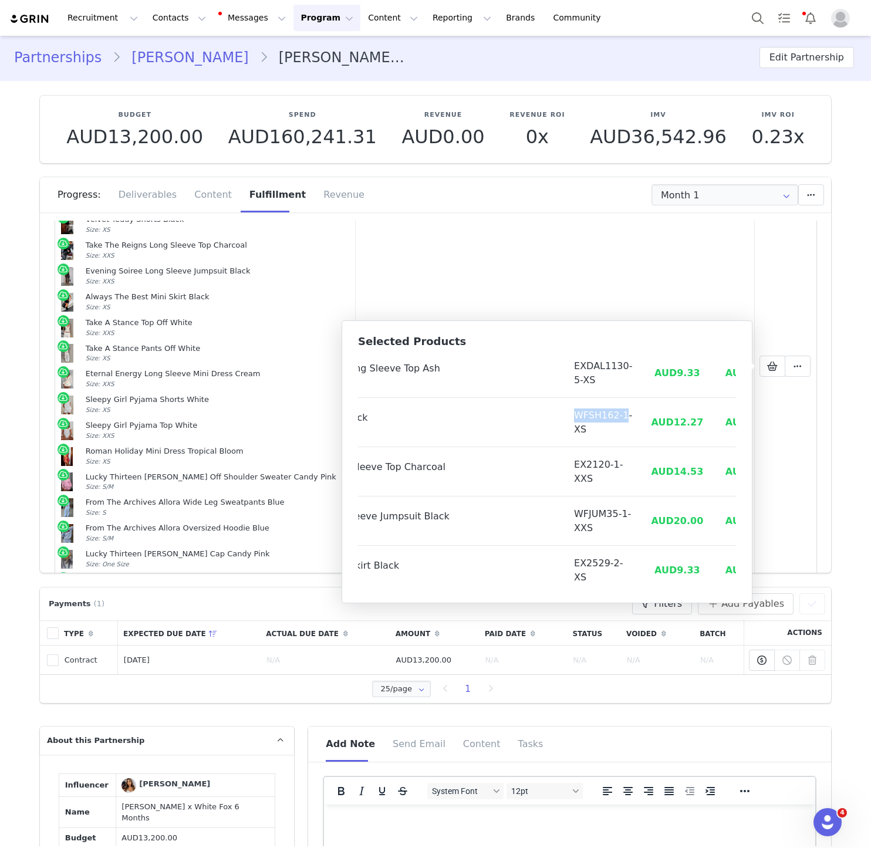
drag, startPoint x: 538, startPoint y: 429, endPoint x: 528, endPoint y: 419, distance: 14.5
click at [565, 419] on td "WFSH162-1-XS" at bounding box center [603, 422] width 77 height 49
copy td "WFSH162-1"
copy td "EX2120-1"
drag, startPoint x: 575, startPoint y: 462, endPoint x: 526, endPoint y: 462, distance: 49.3
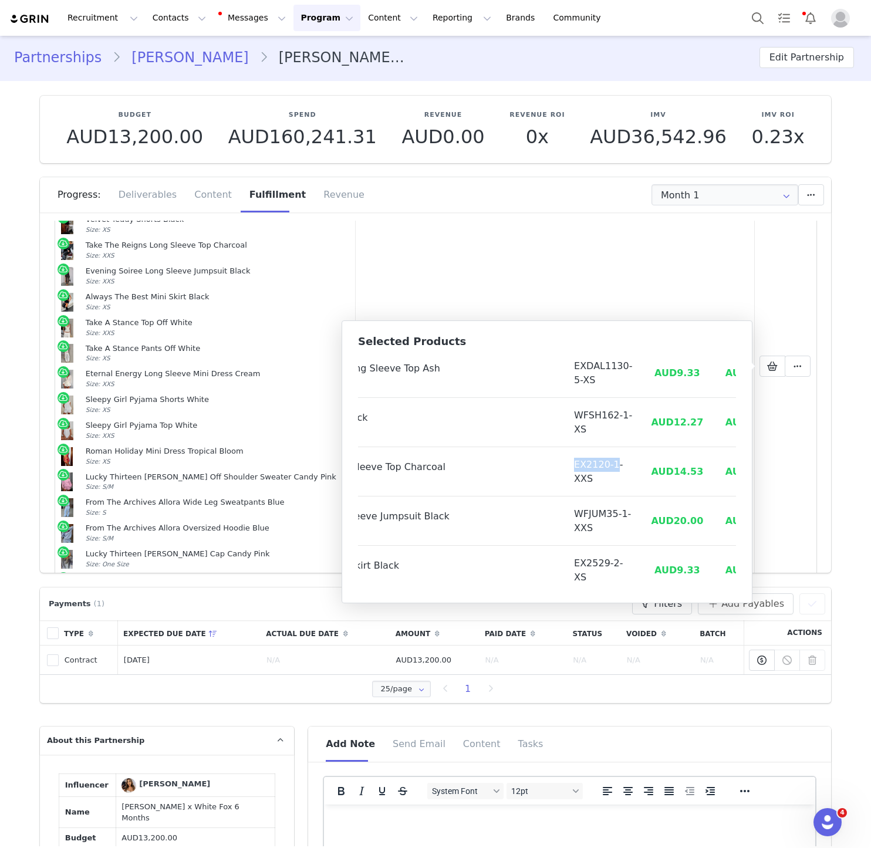
click at [565, 462] on td "EX2120-1-XXS" at bounding box center [603, 471] width 77 height 49
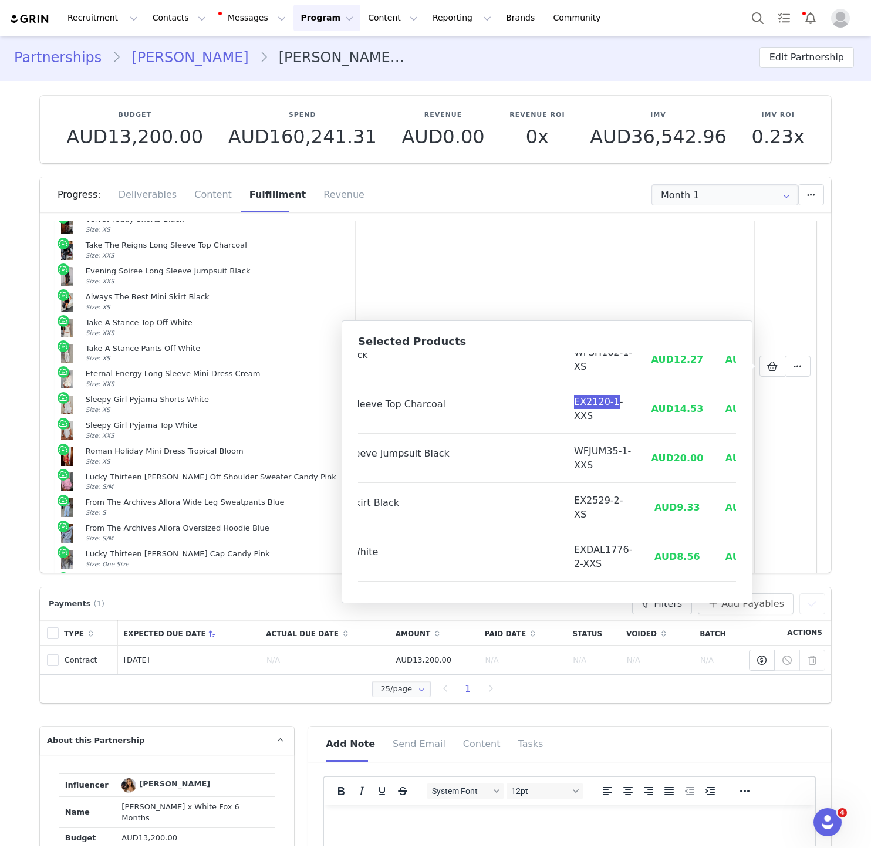
scroll to position [357, 149]
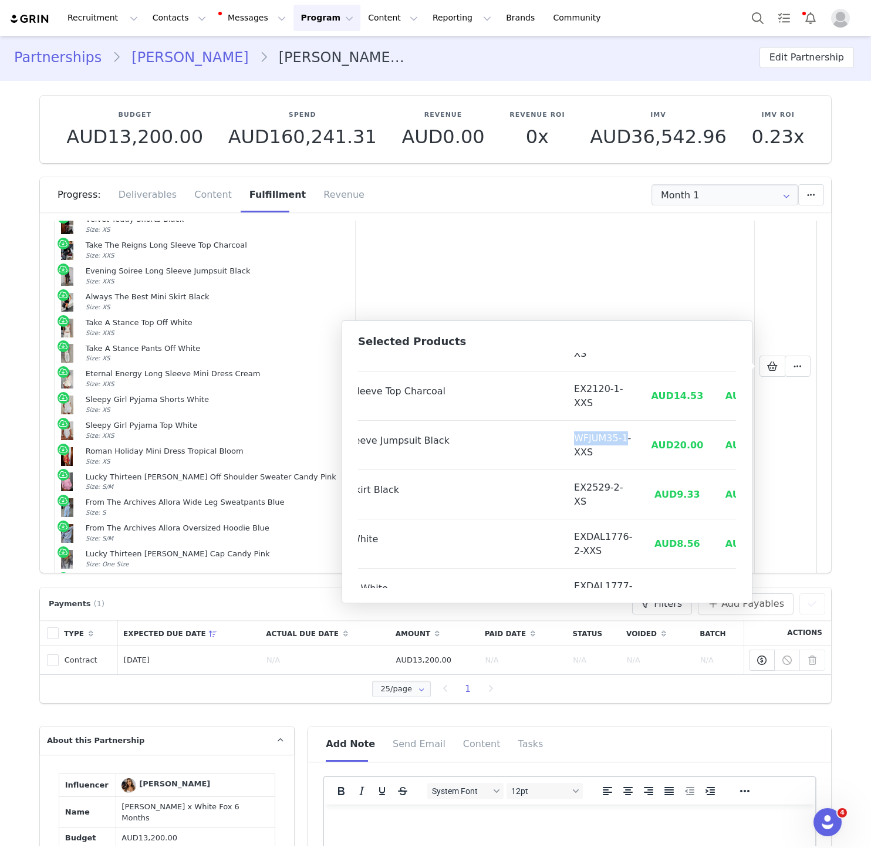
drag, startPoint x: 538, startPoint y: 457, endPoint x: 526, endPoint y: 440, distance: 21.2
click at [565, 440] on td "WFJUM35-1-XXS" at bounding box center [603, 445] width 77 height 49
copy td "WFJUM35-1"
drag, startPoint x: 577, startPoint y: 488, endPoint x: 528, endPoint y: 484, distance: 48.9
click at [565, 487] on td "EX2529-2-XS" at bounding box center [603, 494] width 77 height 49
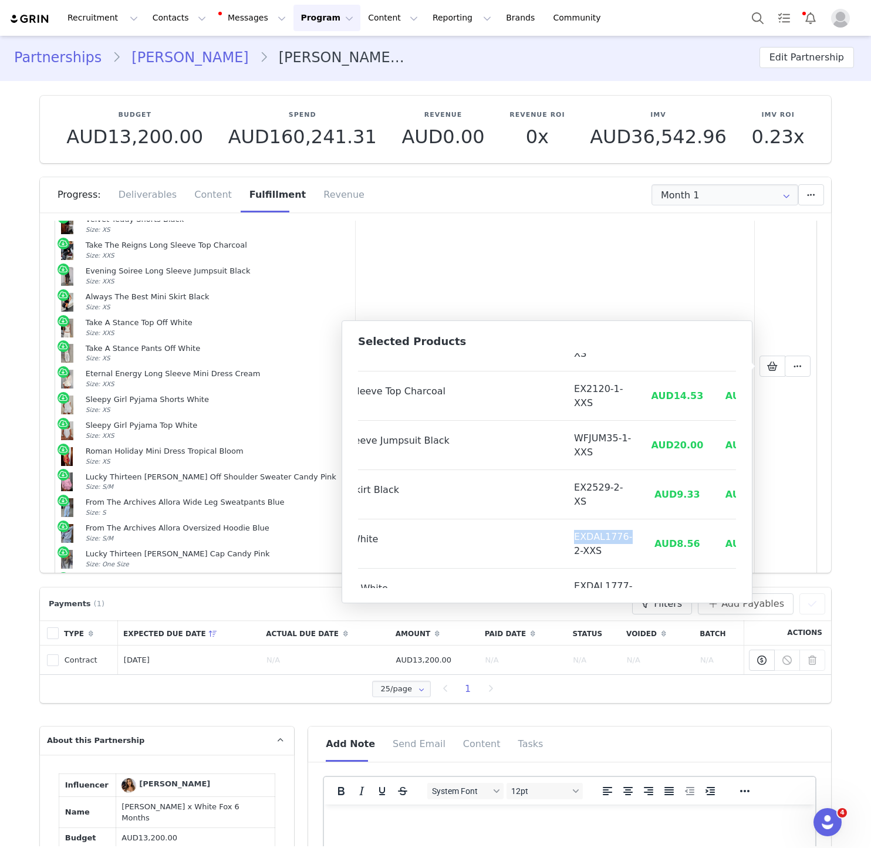
drag, startPoint x: 533, startPoint y: 554, endPoint x: 533, endPoint y: 542, distance: 11.7
click at [565, 542] on td "EXDAL1776-2-XXS" at bounding box center [603, 544] width 77 height 49
click at [565, 557] on td "EXDAL1776-2-XXS" at bounding box center [603, 544] width 77 height 49
drag, startPoint x: 537, startPoint y: 555, endPoint x: 531, endPoint y: 542, distance: 14.0
click at [565, 542] on td "EXDAL1776-2-XXS" at bounding box center [603, 544] width 77 height 49
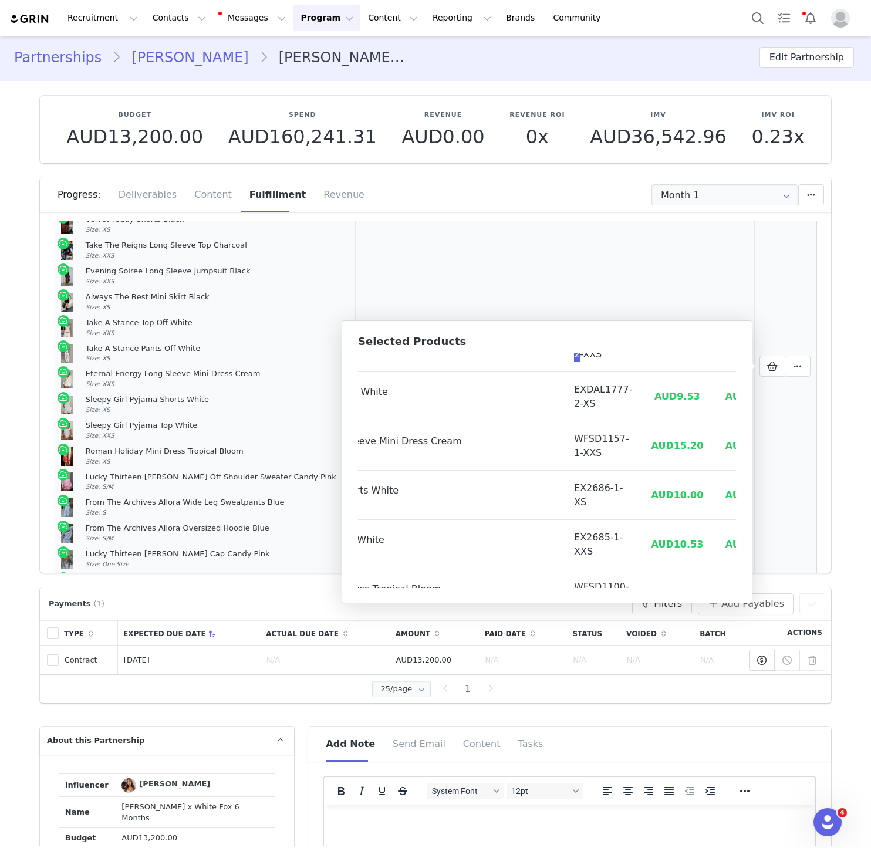
scroll to position [555, 149]
drag, startPoint x: 534, startPoint y: 404, endPoint x: 531, endPoint y: 393, distance: 11.4
click at [565, 393] on td "EXDAL1777-2-XS" at bounding box center [603, 395] width 77 height 49
drag, startPoint x: 538, startPoint y: 452, endPoint x: 533, endPoint y: 437, distance: 15.6
click at [565, 437] on td "WFSD1157-1-XXS" at bounding box center [603, 444] width 77 height 49
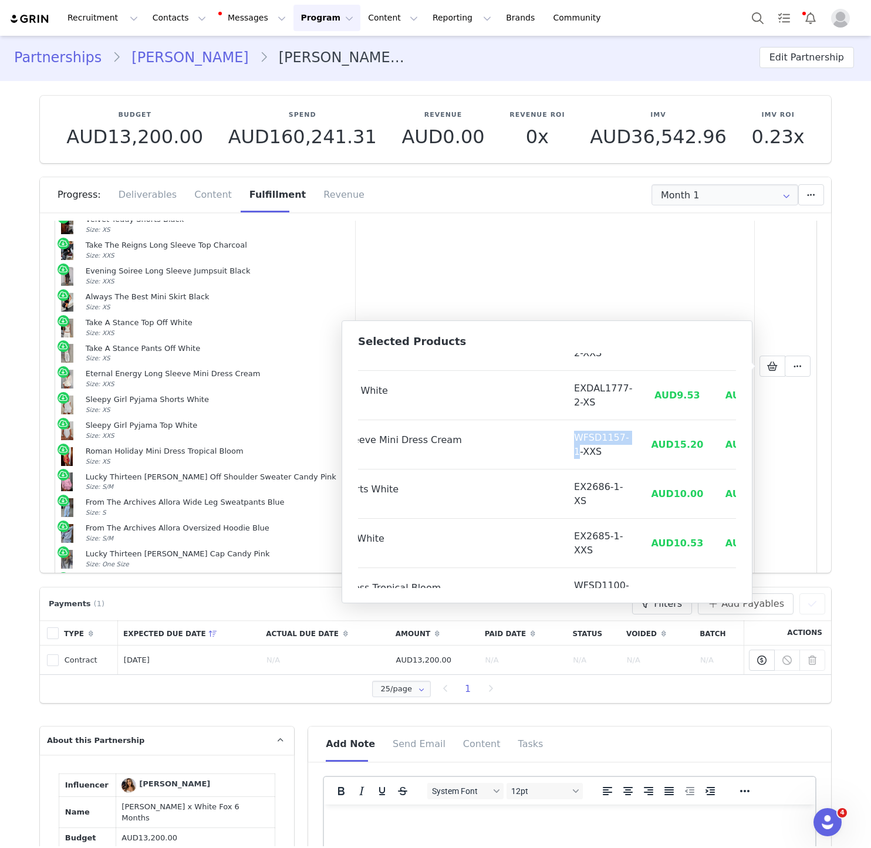
drag, startPoint x: 575, startPoint y: 487, endPoint x: 513, endPoint y: 486, distance: 62.8
click at [513, 486] on tr "Sleepy Girl Pyjama Shorts White Size: XS EX2686-1-XS AUD10.00 AUD44.95" at bounding box center [500, 494] width 581 height 49
drag, startPoint x: 575, startPoint y: 538, endPoint x: 529, endPoint y: 538, distance: 46.4
click at [565, 538] on td "EX2685-1-XXS" at bounding box center [603, 543] width 77 height 49
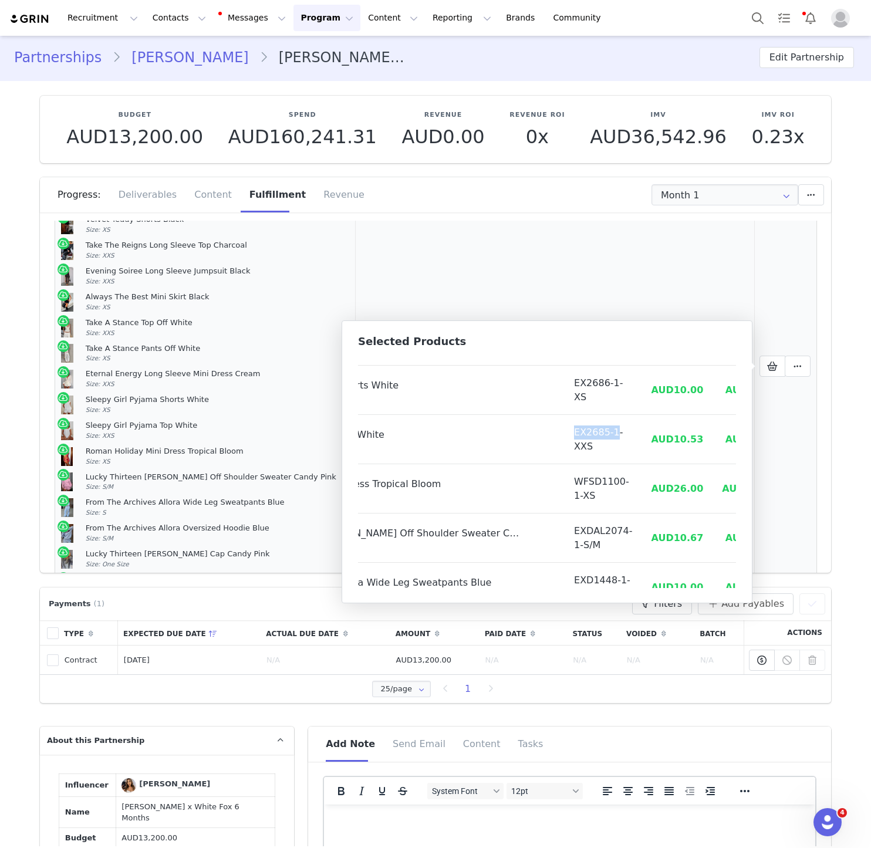
scroll to position [685, 149]
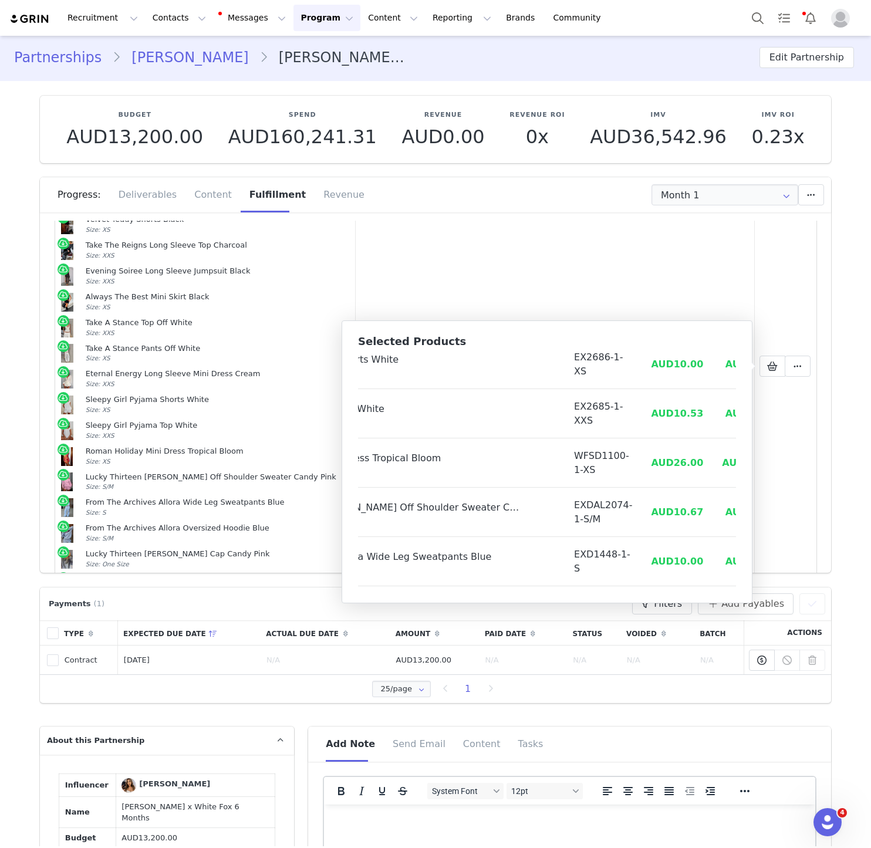
click at [565, 473] on td "WFSD1100-1-XS" at bounding box center [603, 463] width 77 height 49
drag, startPoint x: 537, startPoint y: 470, endPoint x: 534, endPoint y: 456, distance: 13.8
click at [565, 456] on td "WFSD1100-1-XS" at bounding box center [603, 463] width 77 height 49
drag, startPoint x: 537, startPoint y: 520, endPoint x: 534, endPoint y: 500, distance: 20.2
click at [565, 500] on td "EXDAL2074-1-S/M" at bounding box center [603, 512] width 77 height 49
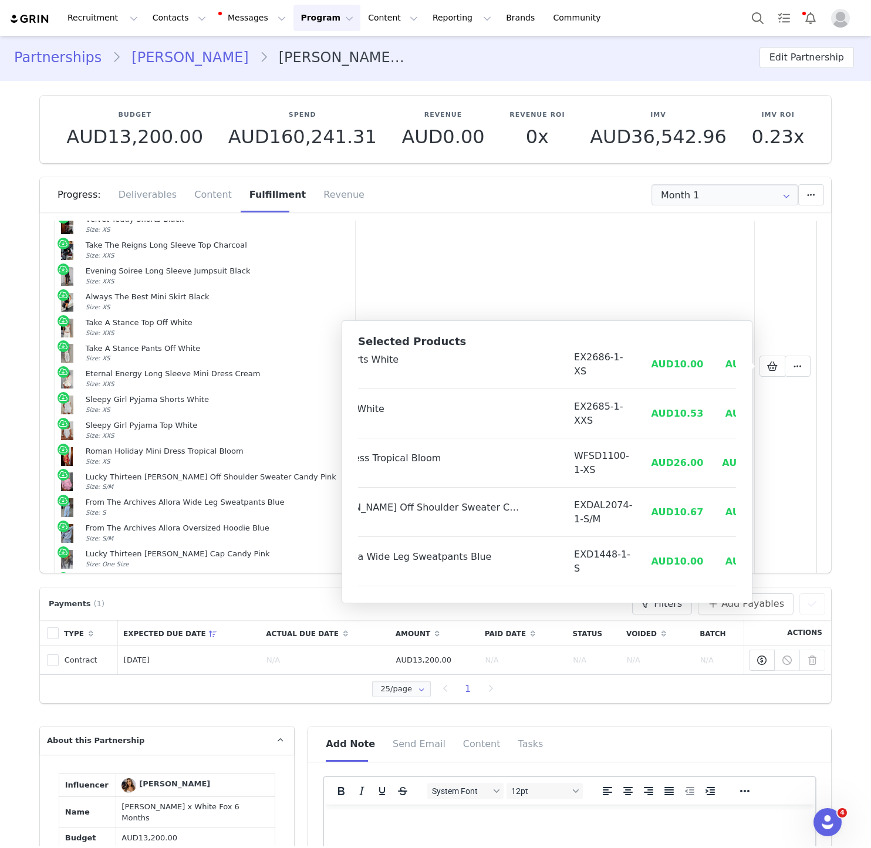
click at [565, 506] on td "EXDAL2074-1-S/M" at bounding box center [603, 512] width 77 height 49
drag, startPoint x: 528, startPoint y: 506, endPoint x: 537, endPoint y: 516, distance: 13.8
click at [565, 519] on td "EXDAL2074-1-S/M" at bounding box center [603, 512] width 77 height 49
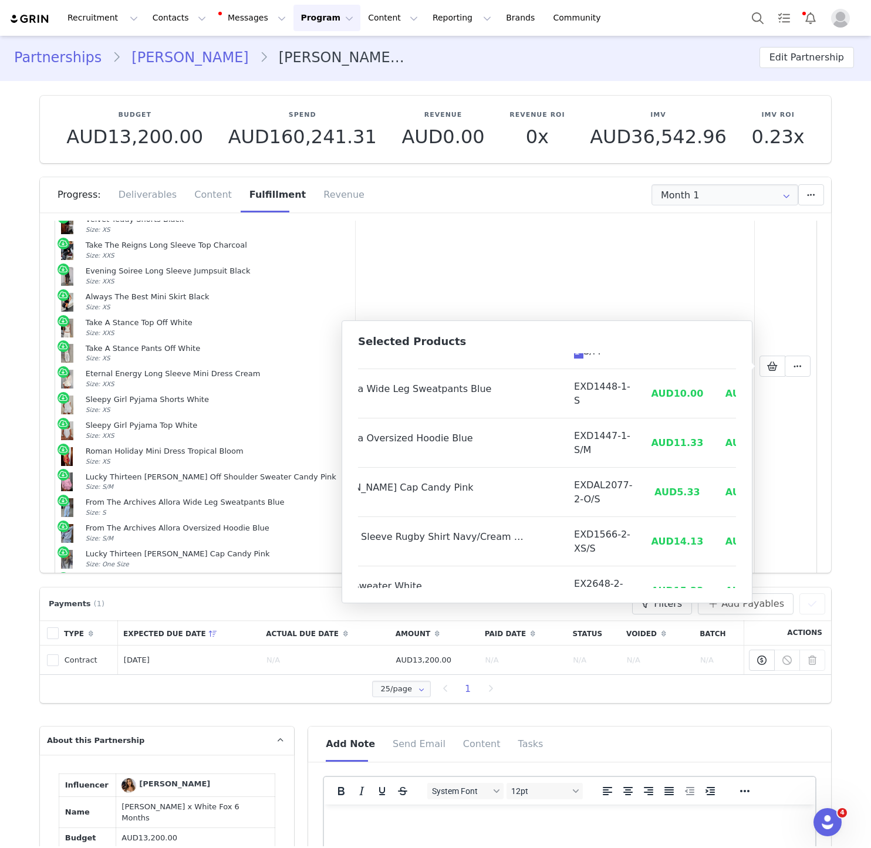
scroll to position [851, 149]
drag, startPoint x: 583, startPoint y: 389, endPoint x: 535, endPoint y: 389, distance: 48.1
click at [565, 389] on td "EXD1448-1-S" at bounding box center [603, 395] width 77 height 49
drag, startPoint x: 584, startPoint y: 437, endPoint x: 531, endPoint y: 436, distance: 52.3
click at [565, 436] on td "EXD1447-1-S/M" at bounding box center [603, 444] width 77 height 49
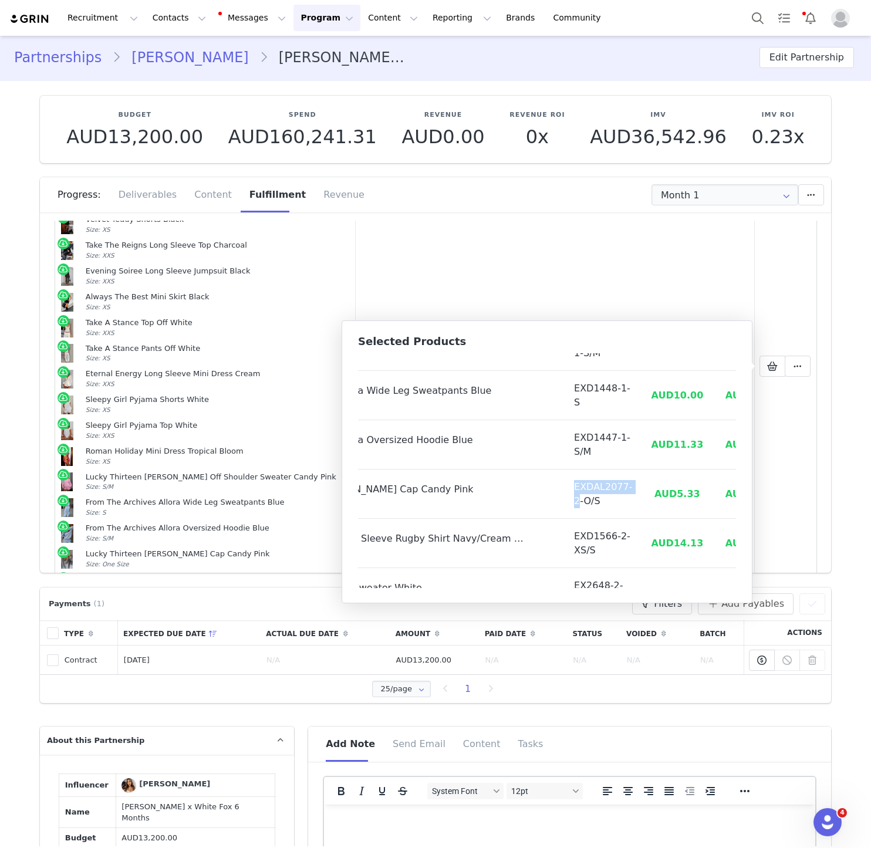
drag, startPoint x: 535, startPoint y: 502, endPoint x: 530, endPoint y: 486, distance: 17.3
click at [565, 486] on td "EXDAL2077-2-O/S" at bounding box center [603, 494] width 77 height 49
drag, startPoint x: 582, startPoint y: 539, endPoint x: 534, endPoint y: 538, distance: 47.6
click at [565, 538] on td "EXD1566-2-XS/S" at bounding box center [603, 543] width 77 height 49
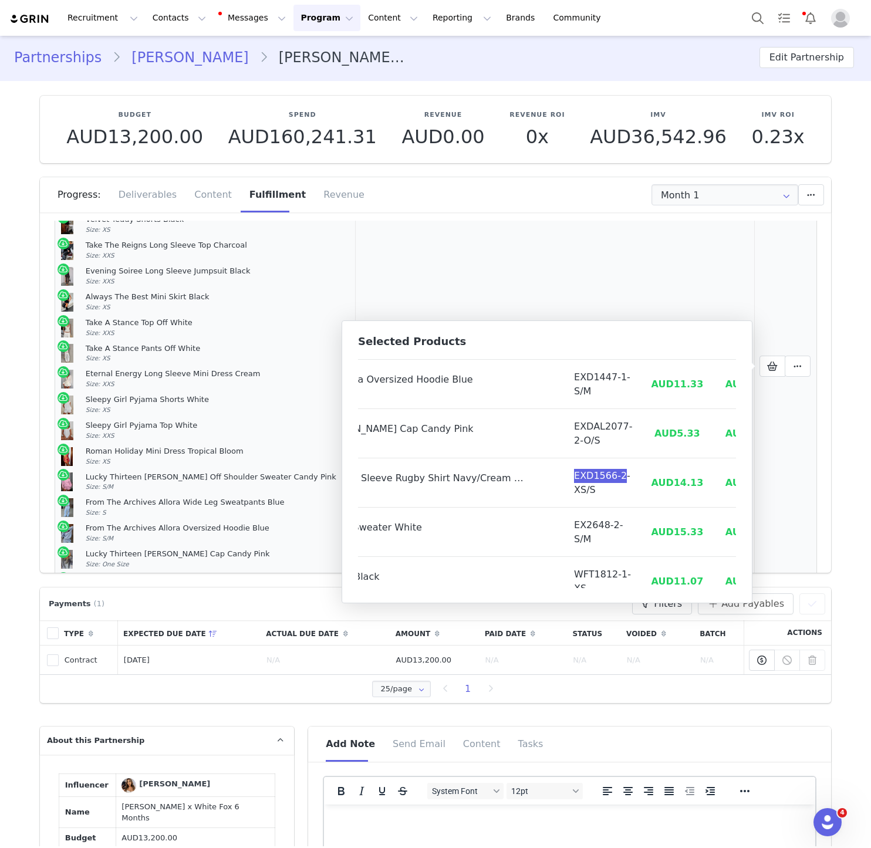
scroll to position [999, 149]
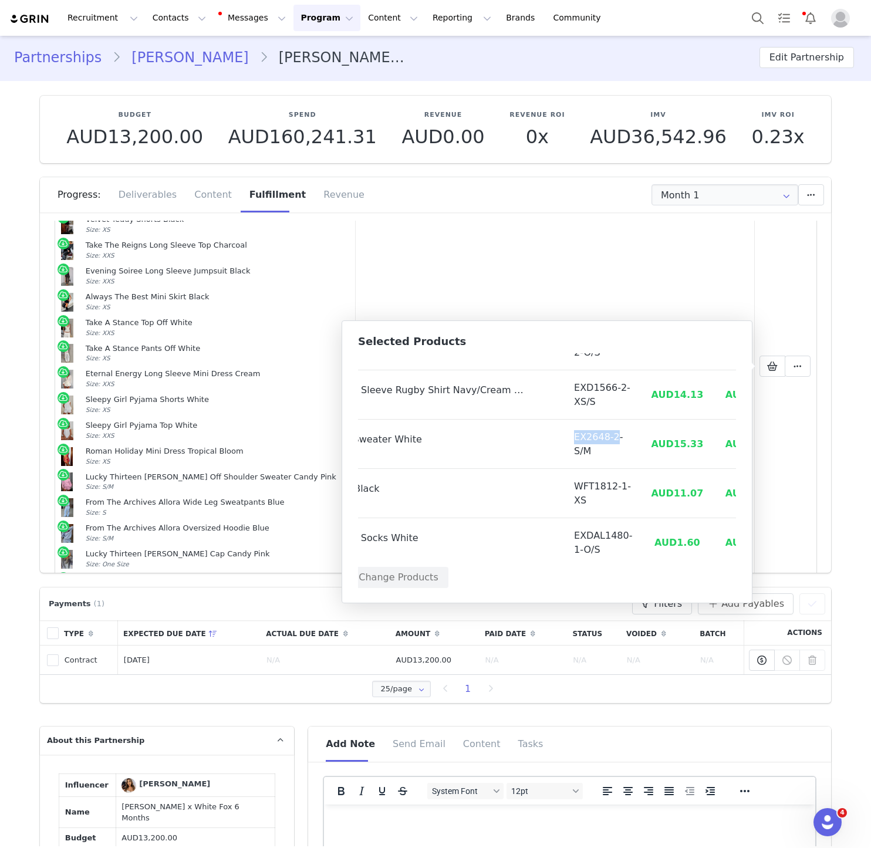
drag, startPoint x: 574, startPoint y: 438, endPoint x: 528, endPoint y: 438, distance: 46.4
click at [565, 438] on td "EX2648-2-S/M" at bounding box center [603, 444] width 77 height 49
drag, startPoint x: 535, startPoint y: 499, endPoint x: 528, endPoint y: 484, distance: 16.6
click at [565, 484] on td "WFT1812-1-XS" at bounding box center [603, 493] width 77 height 49
drag, startPoint x: 537, startPoint y: 548, endPoint x: 525, endPoint y: 534, distance: 17.9
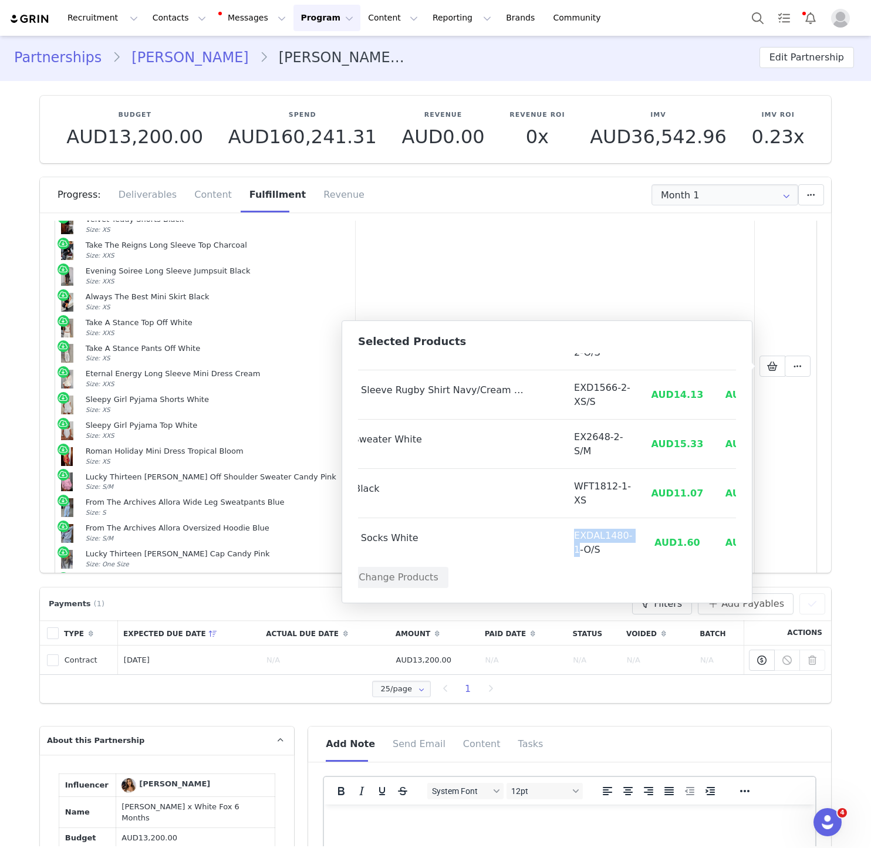
click at [565, 534] on td "EXDAL1480-1-O/S" at bounding box center [603, 542] width 77 height 49
click at [786, 489] on td "Mark as Fulfilled Create Shopify Draft Order Create Shopify Order Reconfigure P…" at bounding box center [785, 366] width 63 height 625
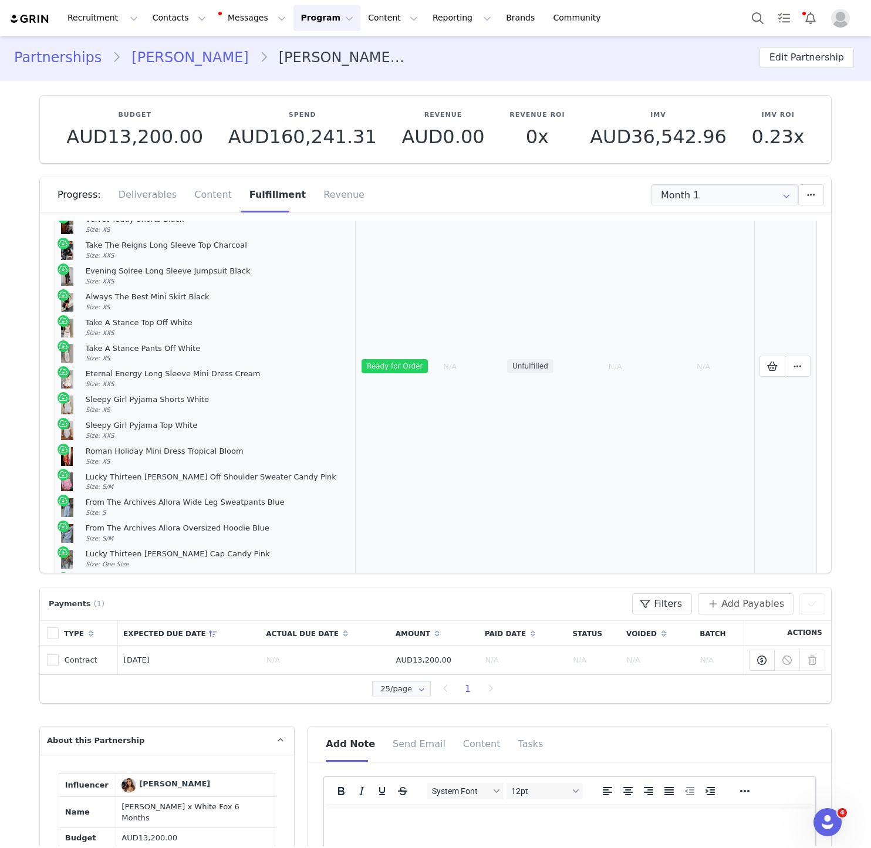
click at [126, 547] on article "Lucky Thirteen [PERSON_NAME] Cap Candy Pink Size: One Size" at bounding box center [205, 560] width 289 height 26
click at [795, 373] on button at bounding box center [798, 366] width 26 height 21
click at [726, 376] on span "Create Shopify Order" at bounding box center [690, 382] width 109 height 12
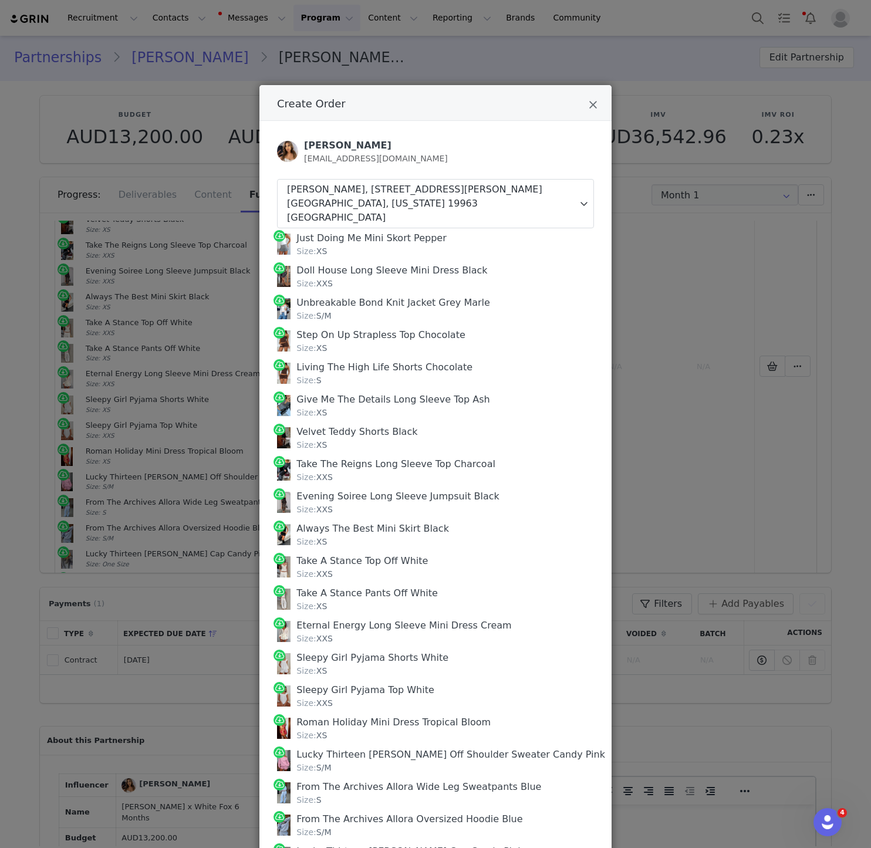
scroll to position [230, 0]
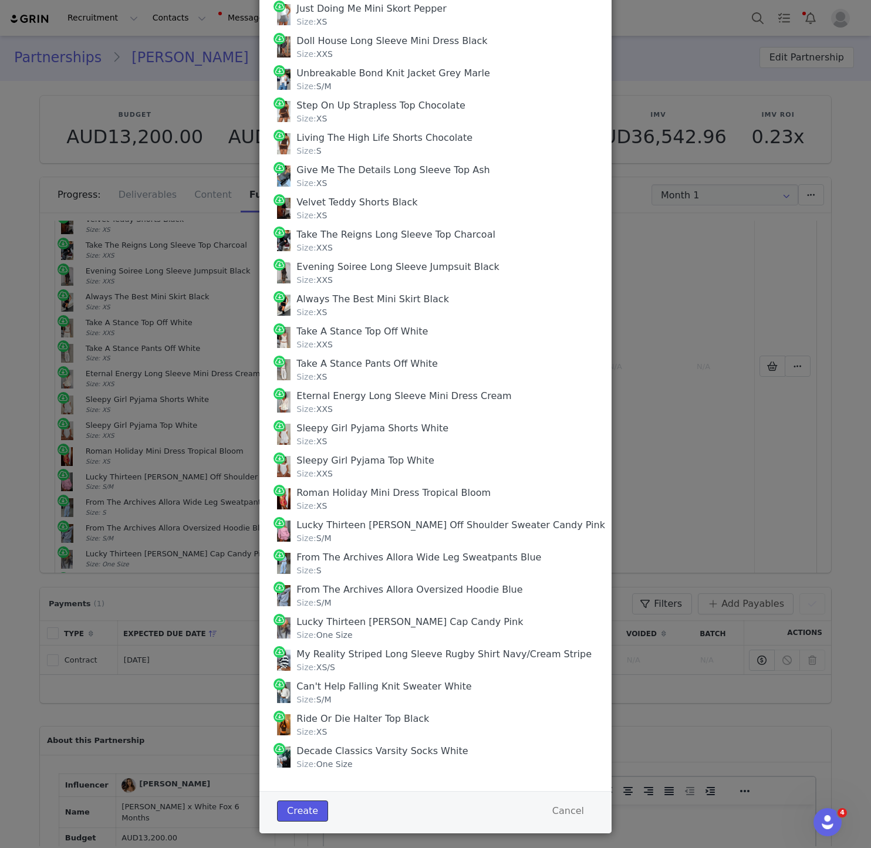
click at [291, 801] on button "Create" at bounding box center [302, 811] width 51 height 21
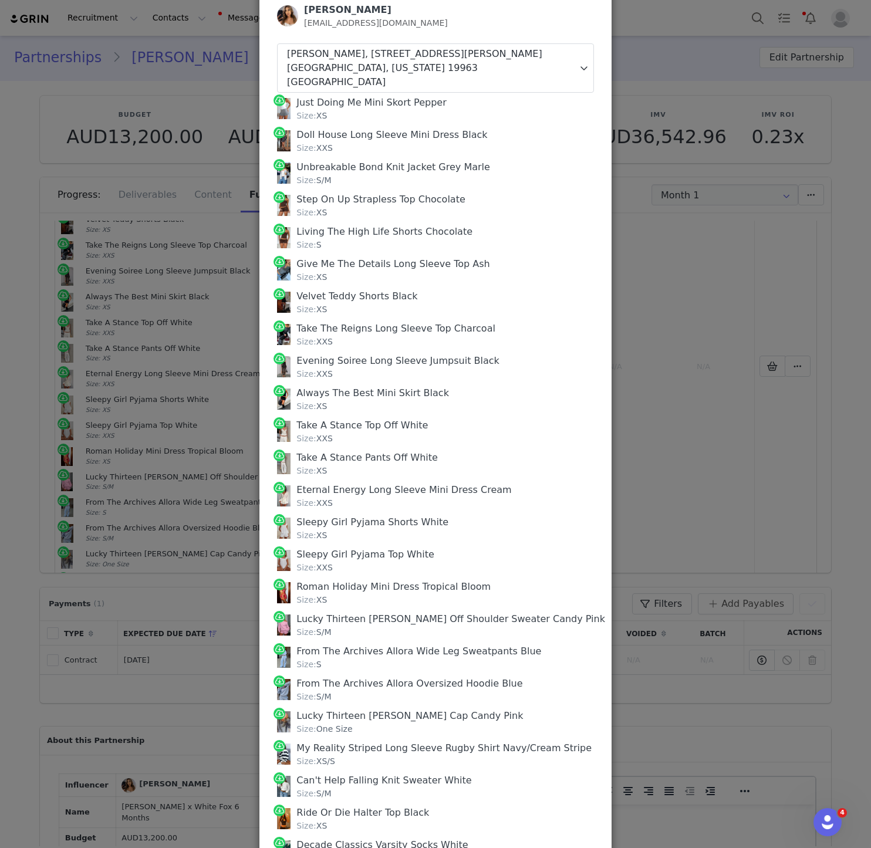
scroll to position [0, 0]
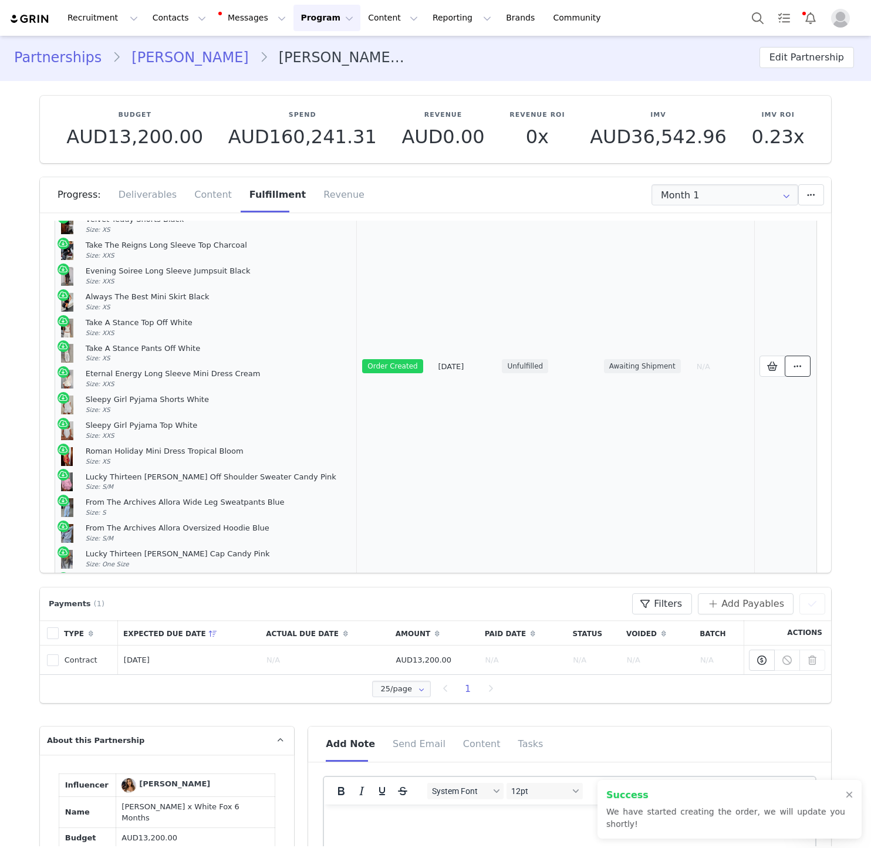
click at [801, 368] on icon at bounding box center [798, 366] width 8 height 9
click at [743, 366] on link "View Order" at bounding box center [695, 366] width 163 height 27
